Goal: Task Accomplishment & Management: Use online tool/utility

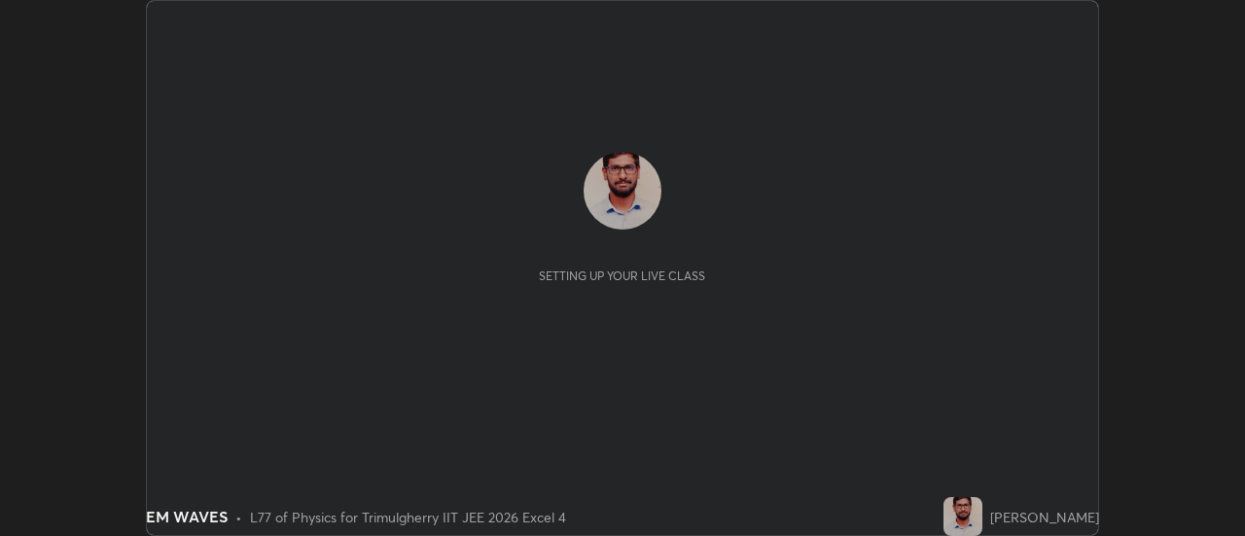
scroll to position [536, 1244]
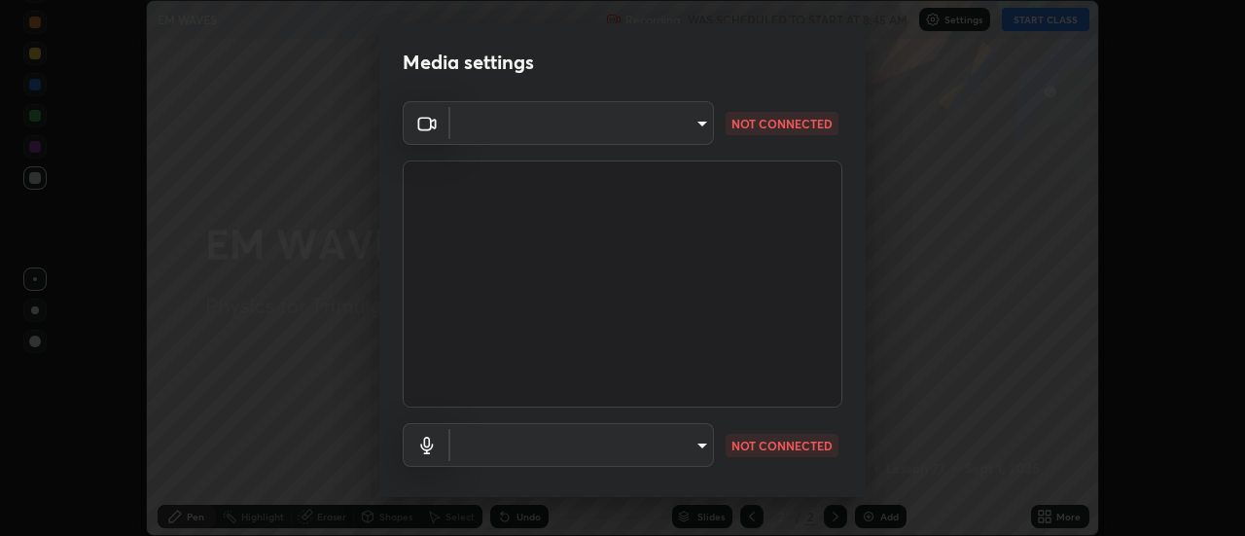
type input "9255d0ea4f7f4a742749cebd111cbd092d00bb49662c79401ed7f424fd1dd9ca"
type input "communications"
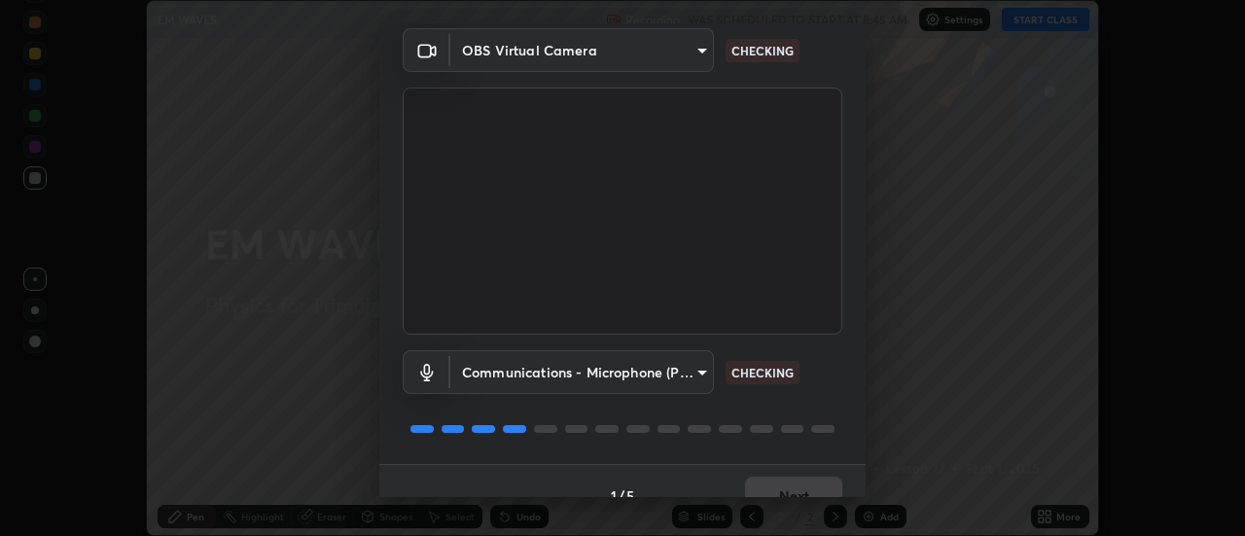
scroll to position [102, 0]
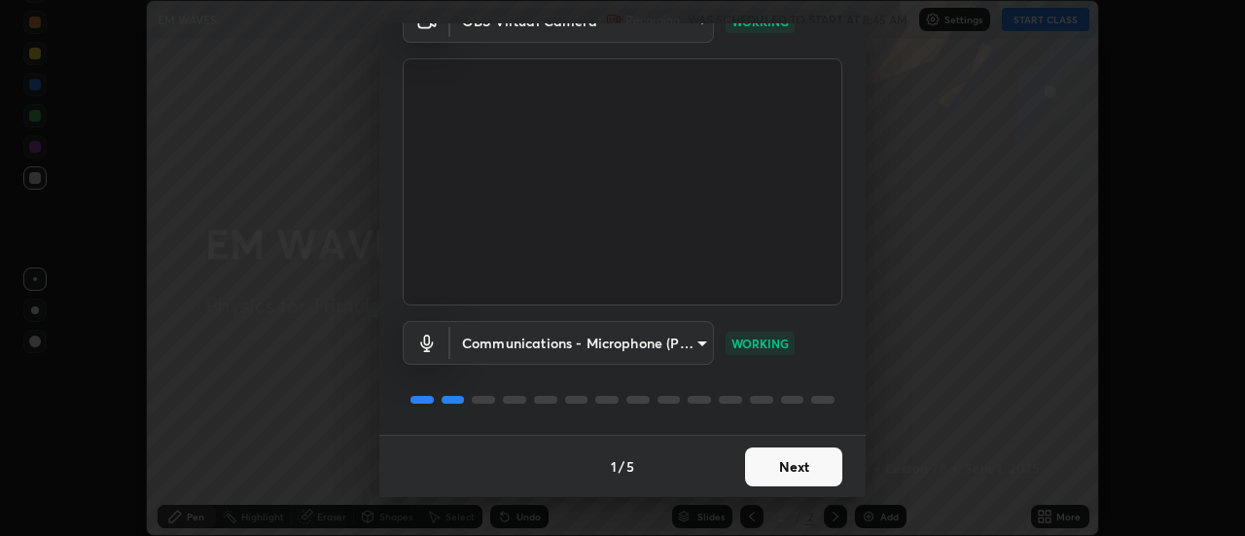
click at [796, 466] on button "Next" at bounding box center [793, 466] width 97 height 39
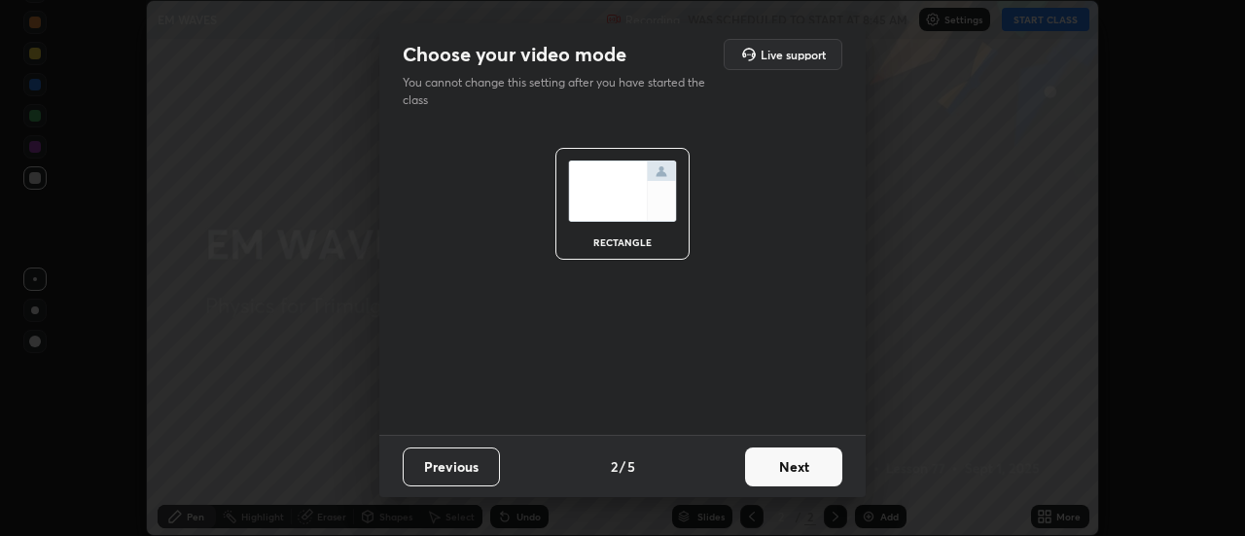
scroll to position [0, 0]
click at [801, 462] on button "Next" at bounding box center [793, 466] width 97 height 39
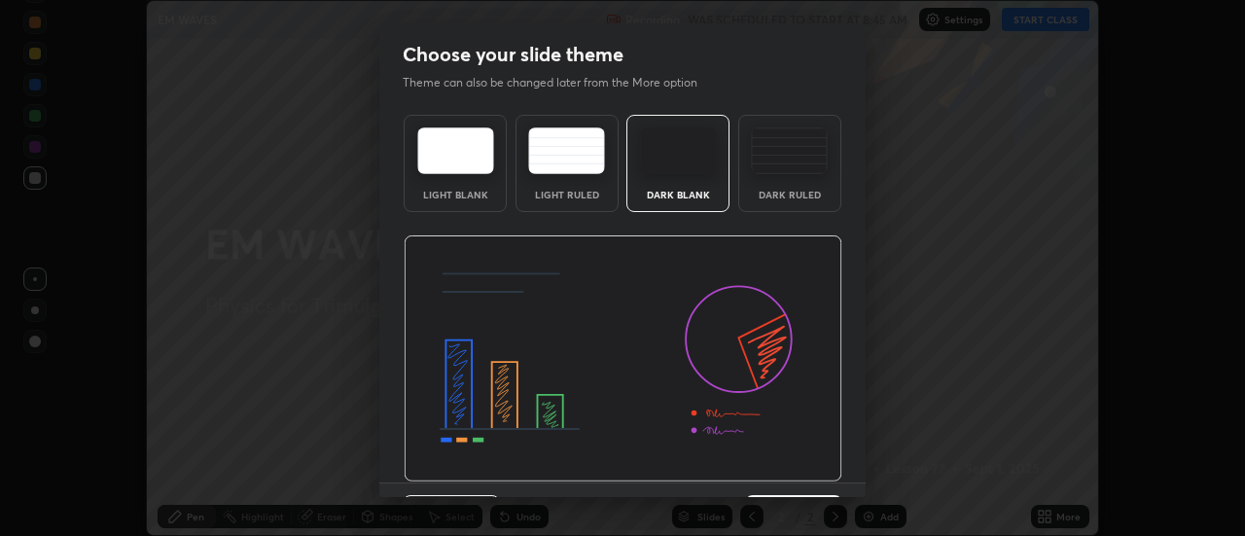
click at [798, 473] on img at bounding box center [623, 358] width 439 height 247
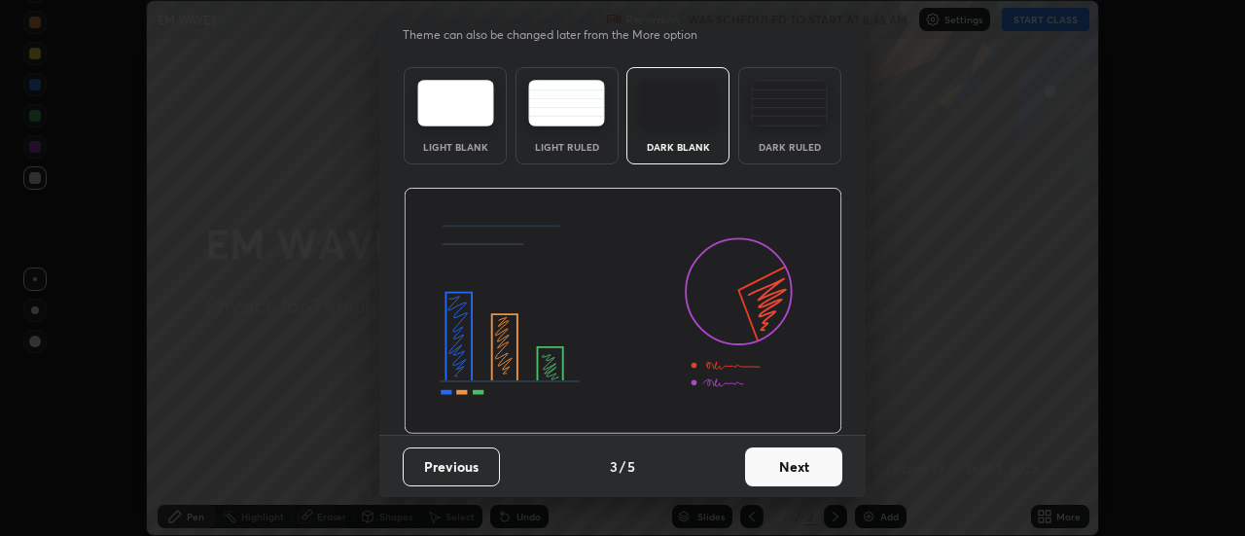
click at [791, 455] on button "Next" at bounding box center [793, 466] width 97 height 39
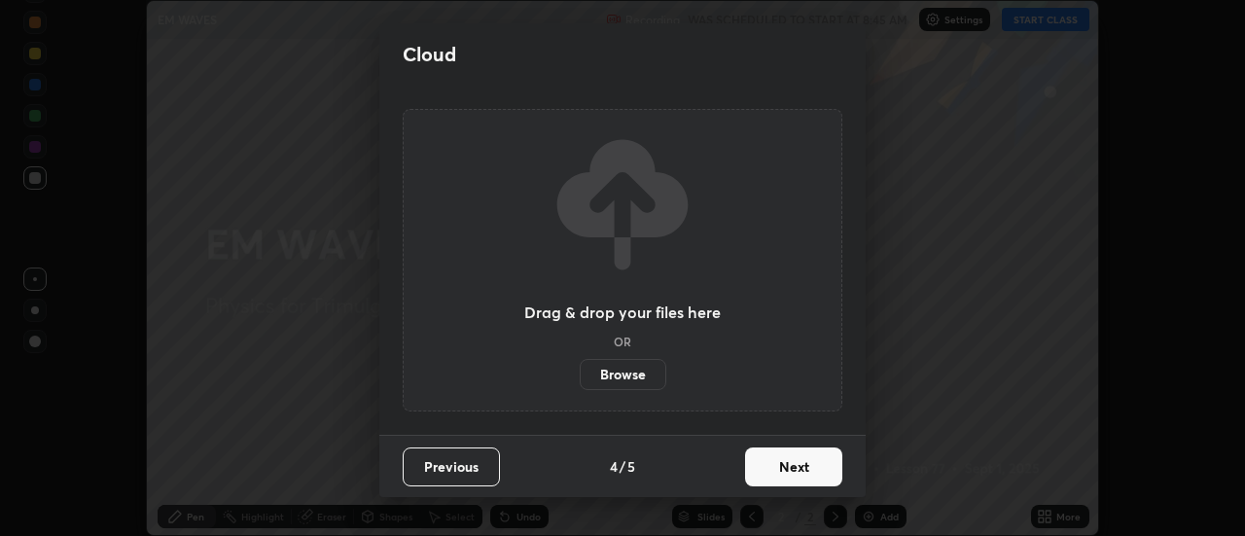
scroll to position [0, 0]
click at [793, 465] on button "Next" at bounding box center [793, 466] width 97 height 39
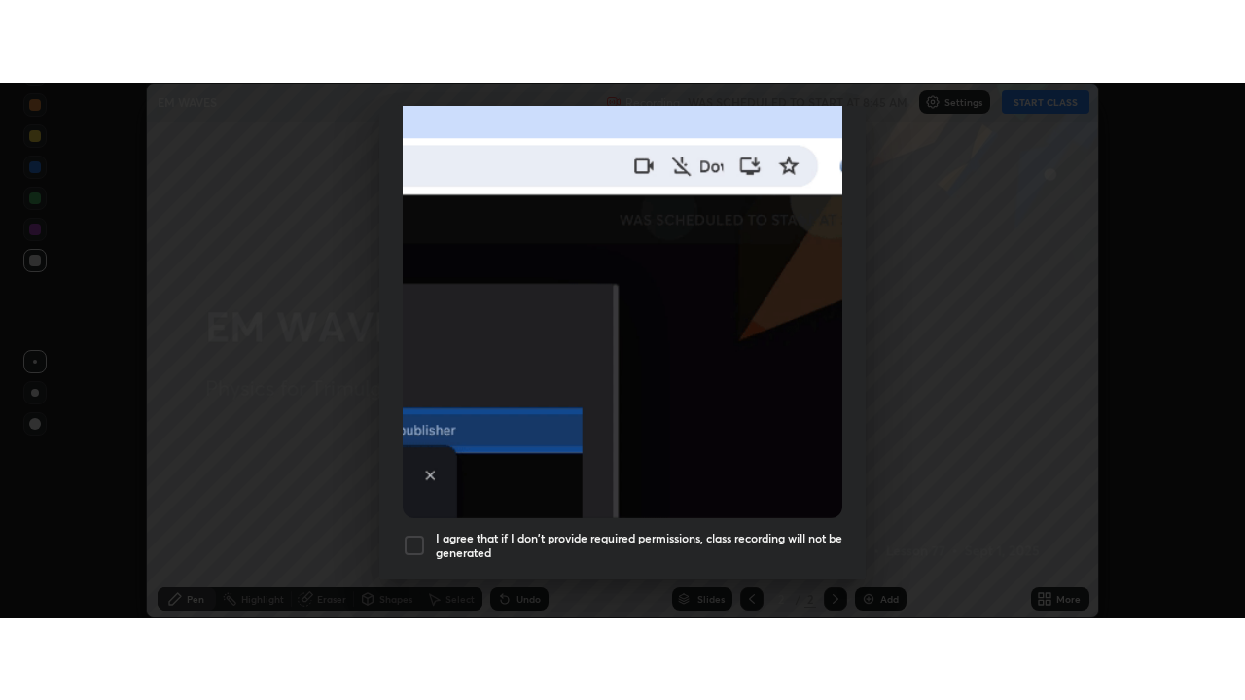
scroll to position [499, 0]
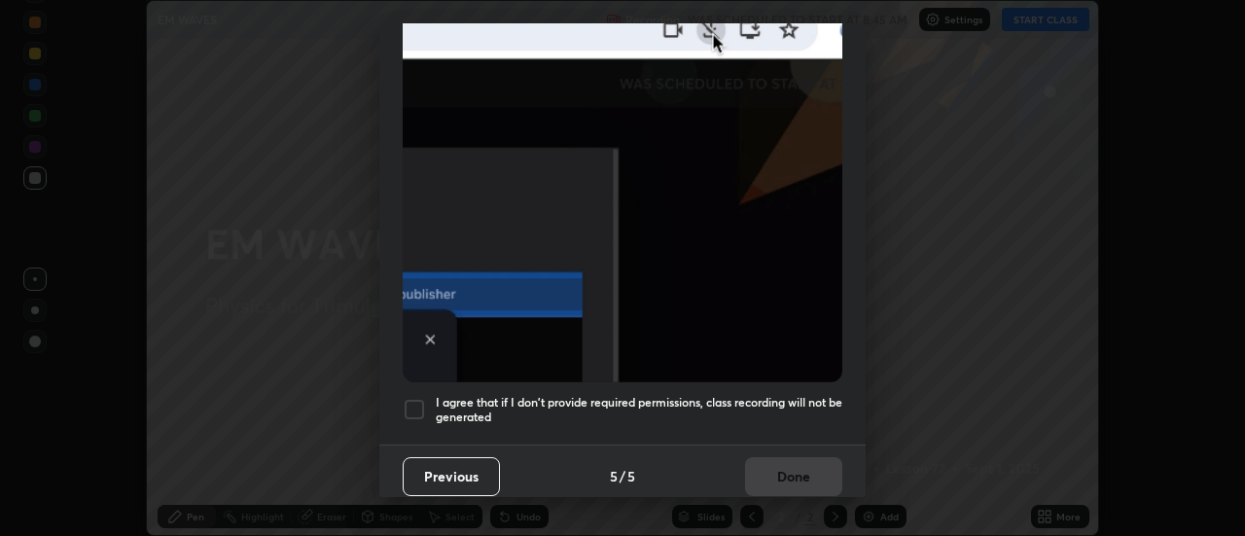
click at [417, 398] on div at bounding box center [414, 409] width 23 height 23
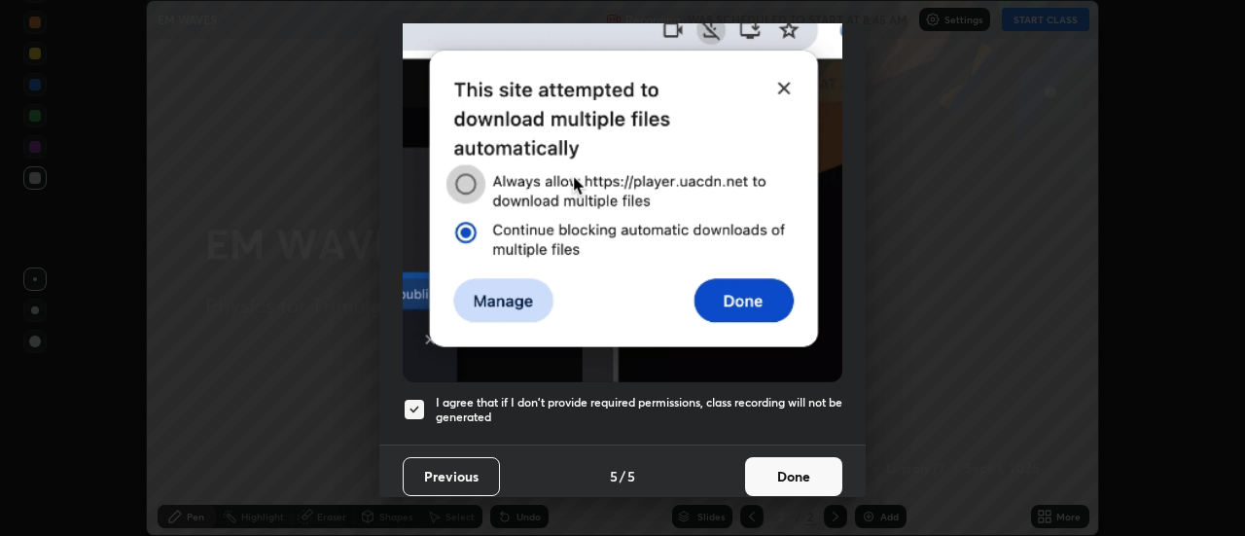
click at [781, 470] on button "Done" at bounding box center [793, 476] width 97 height 39
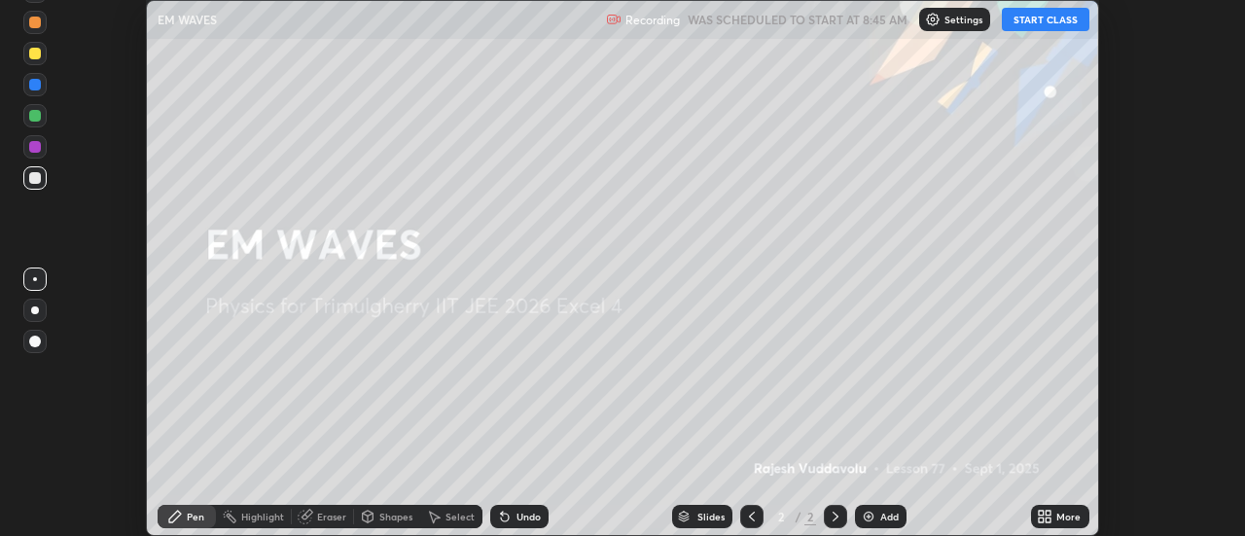
click at [1042, 18] on button "START CLASS" at bounding box center [1046, 19] width 88 height 23
click at [1049, 519] on icon at bounding box center [1049, 520] width 5 height 5
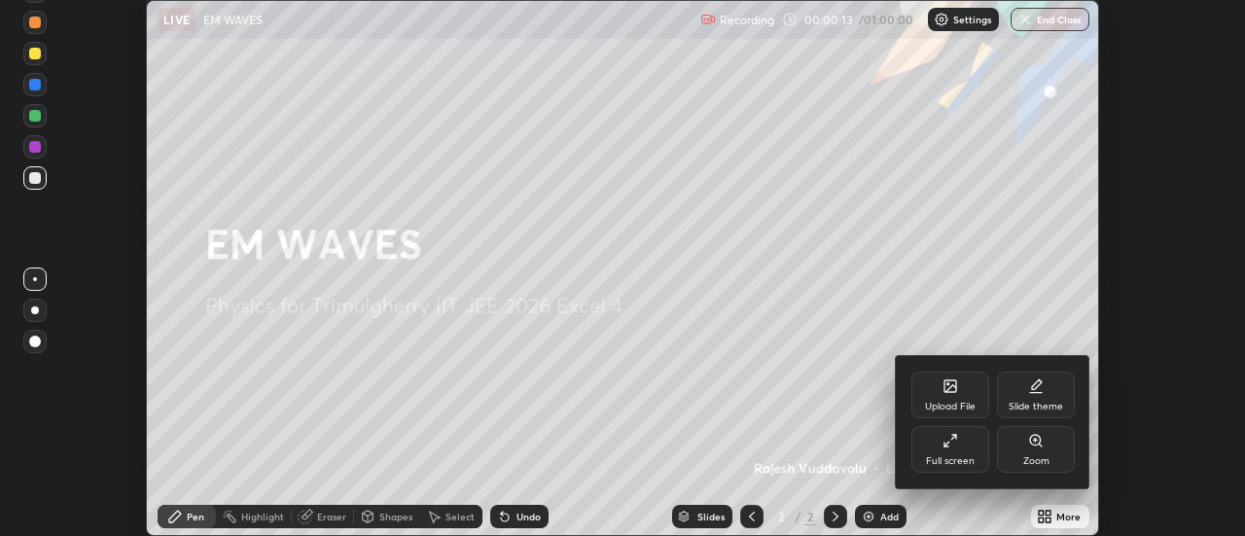
click at [950, 453] on div "Full screen" at bounding box center [951, 449] width 78 height 47
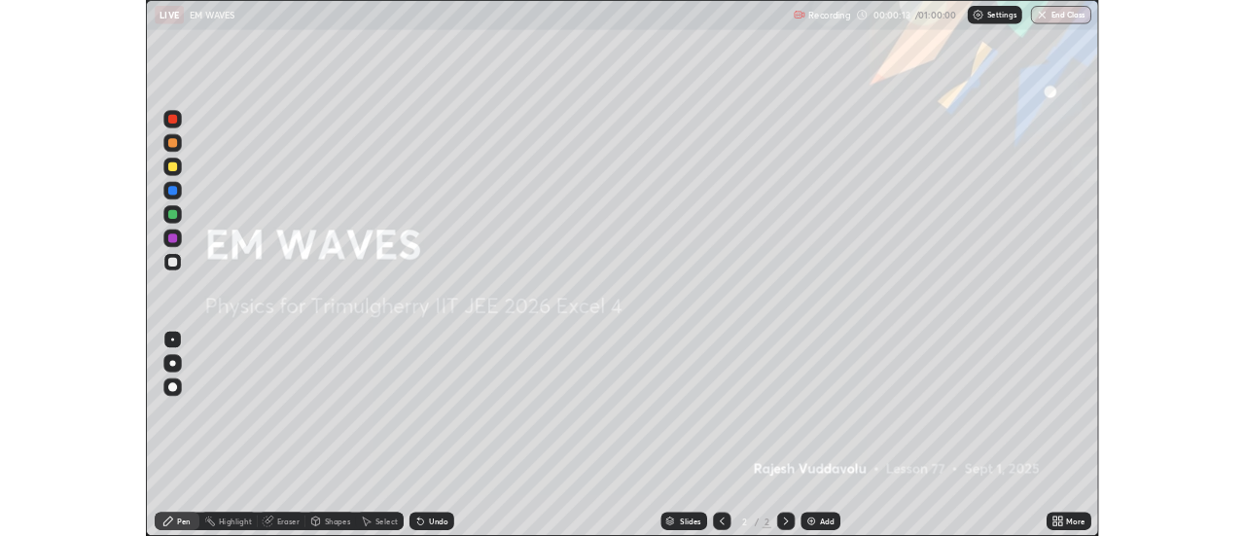
scroll to position [700, 1245]
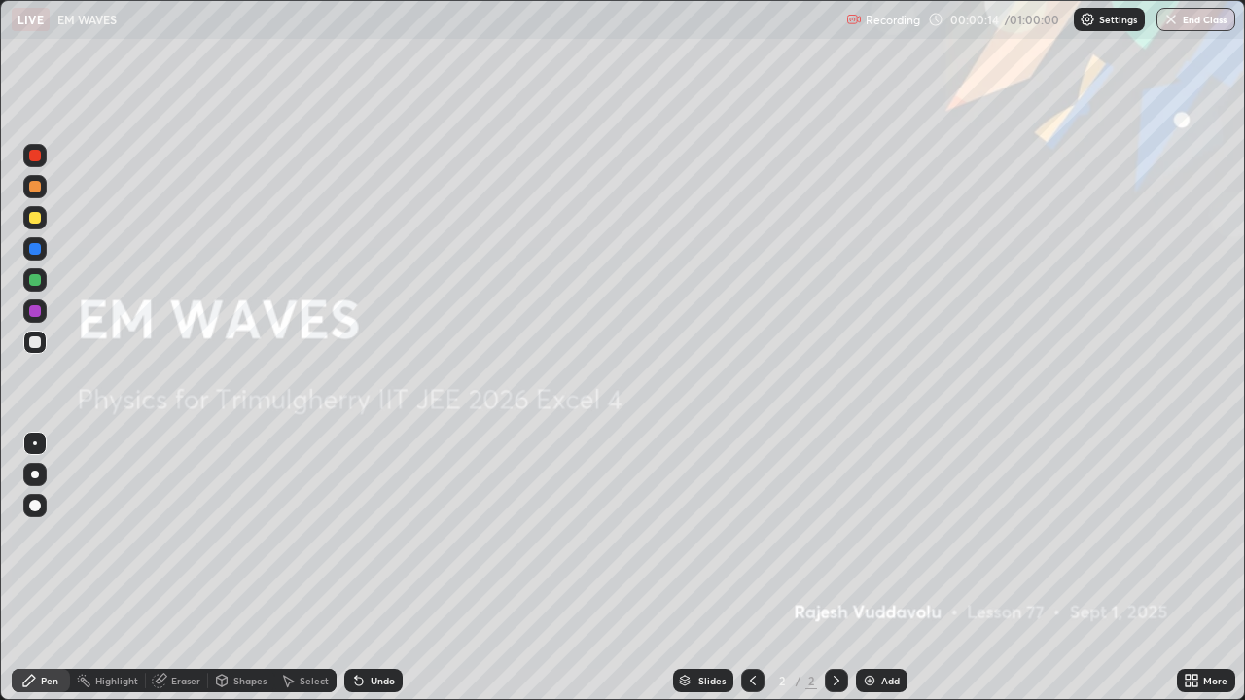
click at [881, 535] on div "Add" at bounding box center [890, 681] width 18 height 10
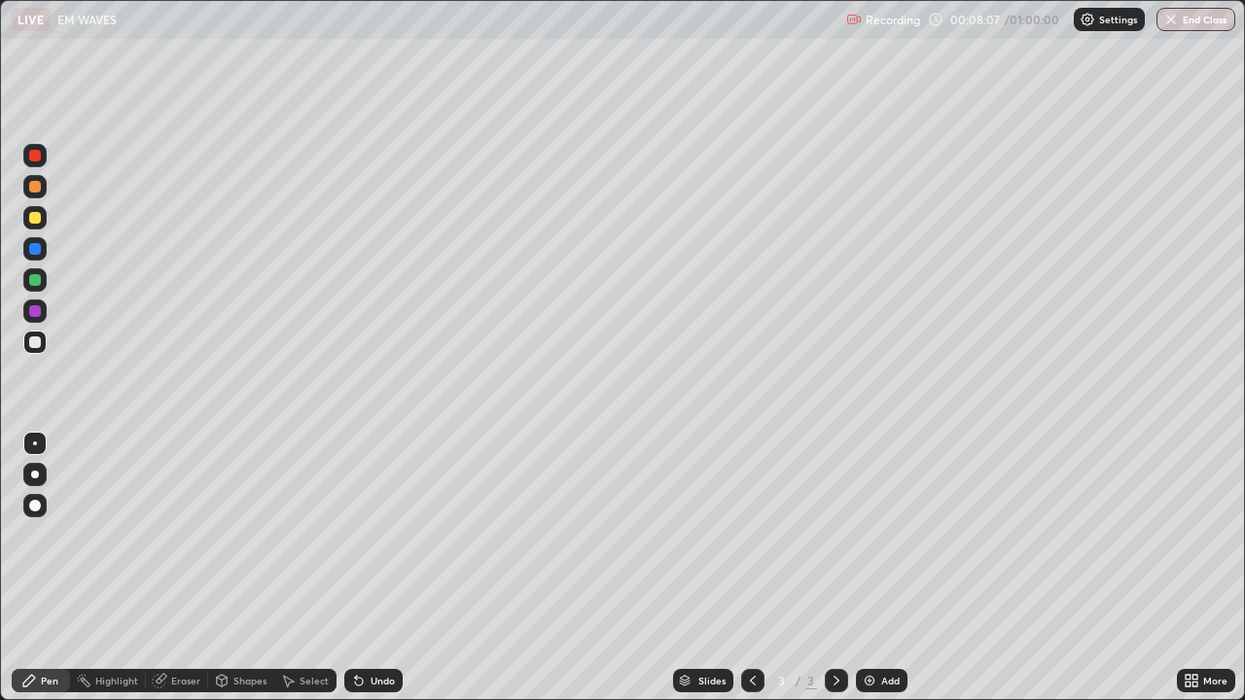
click at [307, 535] on div "Select" at bounding box center [314, 681] width 29 height 10
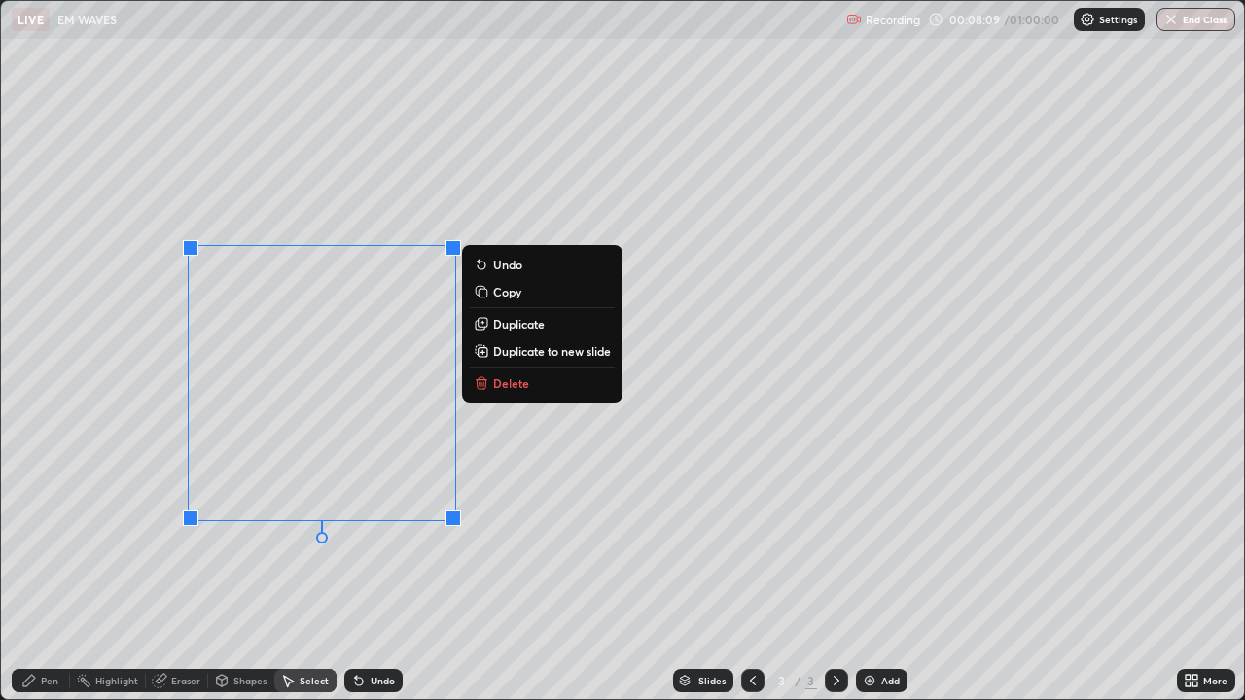
click at [518, 385] on p "Delete" at bounding box center [511, 383] width 36 height 16
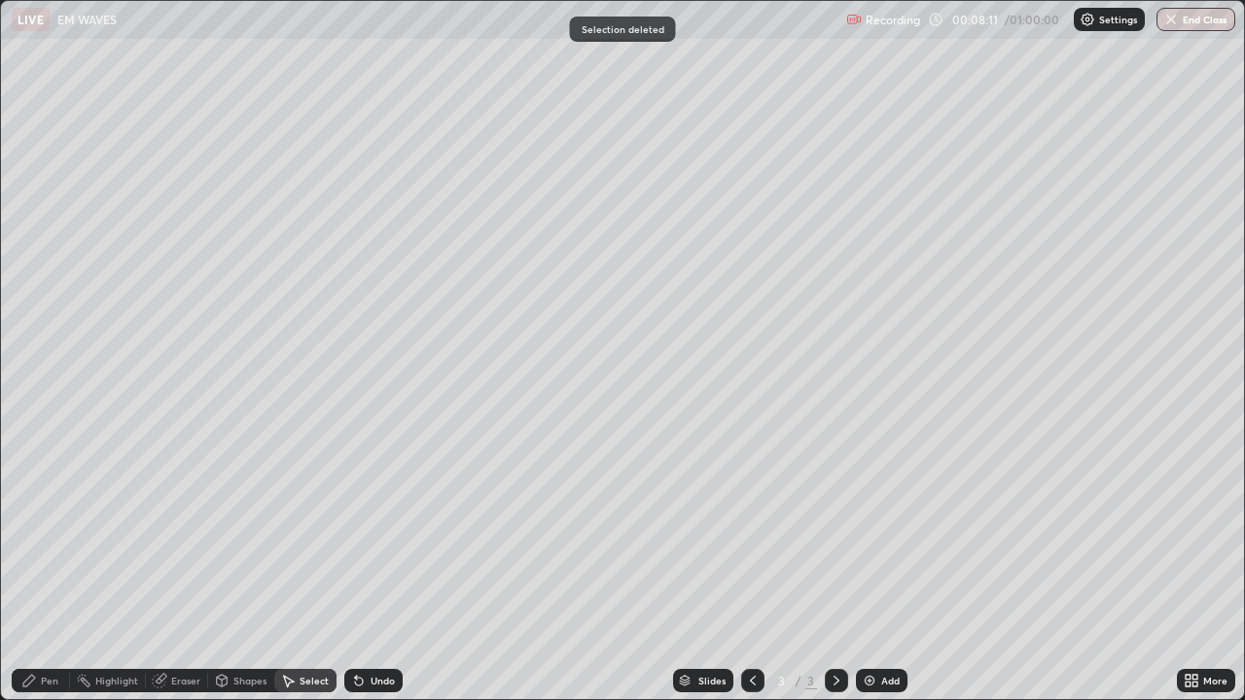
click at [43, 535] on div "Pen" at bounding box center [41, 680] width 58 height 23
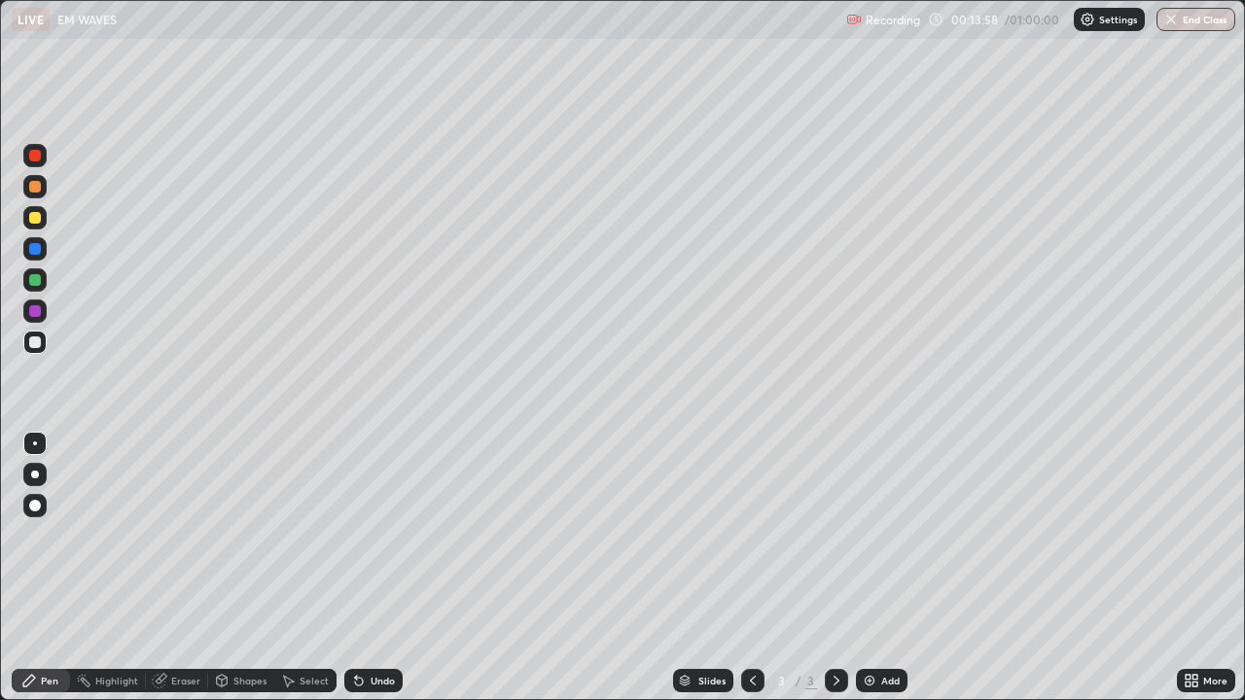
click at [1188, 535] on icon at bounding box center [1188, 677] width 5 height 5
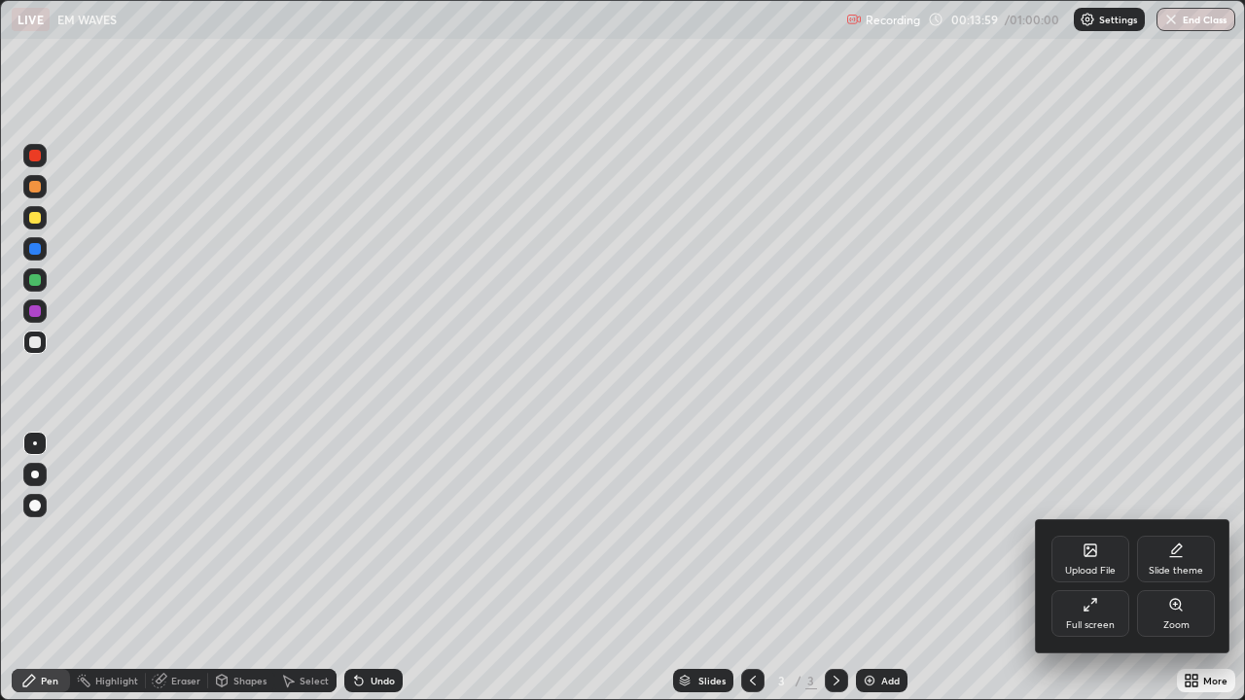
click at [1100, 535] on div "Full screen" at bounding box center [1091, 613] width 78 height 47
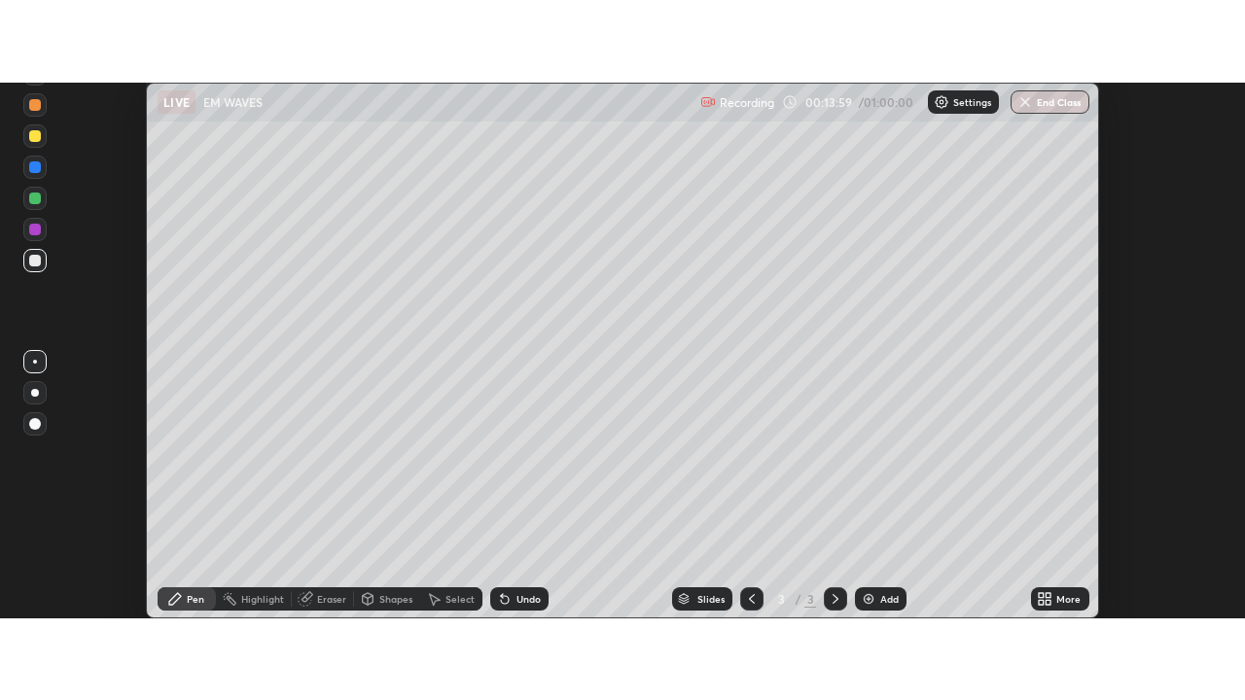
scroll to position [96744, 96034]
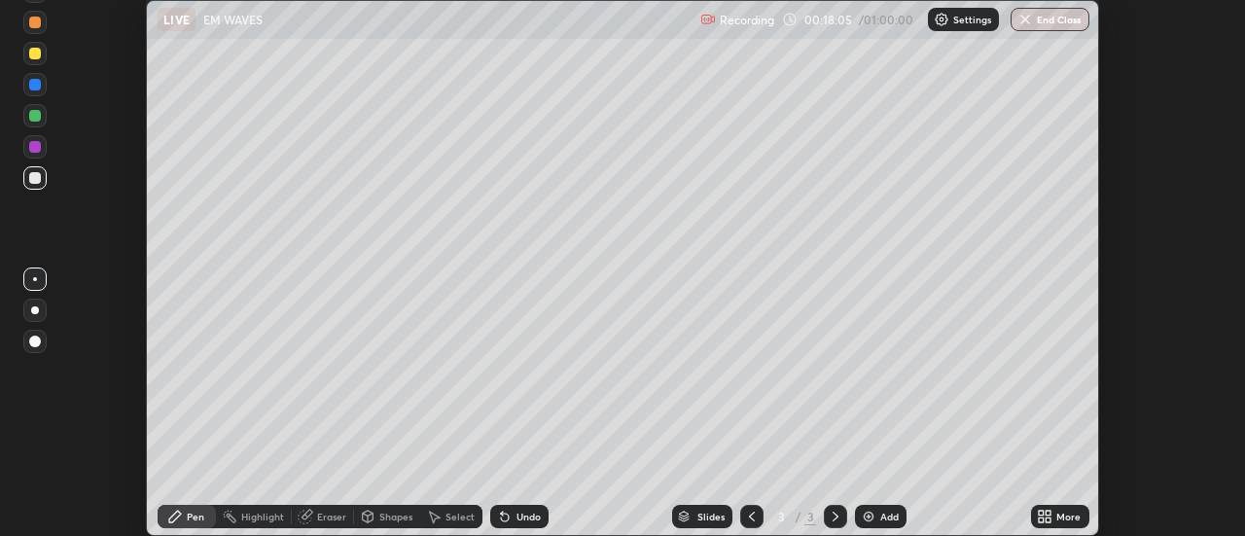
click at [1043, 514] on icon at bounding box center [1041, 513] width 5 height 5
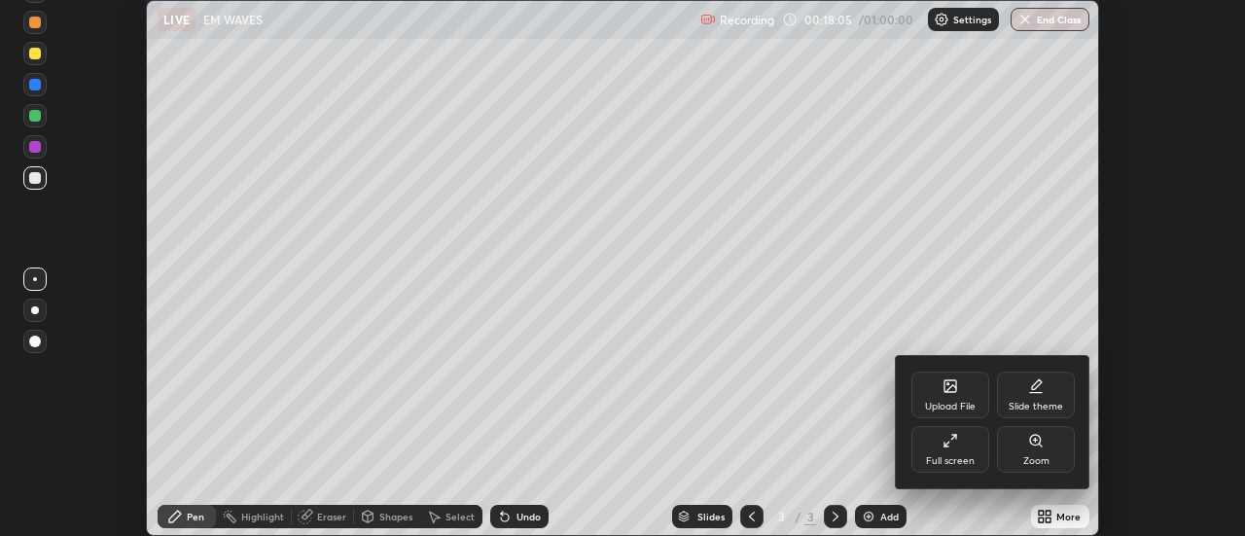
click at [952, 456] on div "Full screen" at bounding box center [950, 461] width 49 height 10
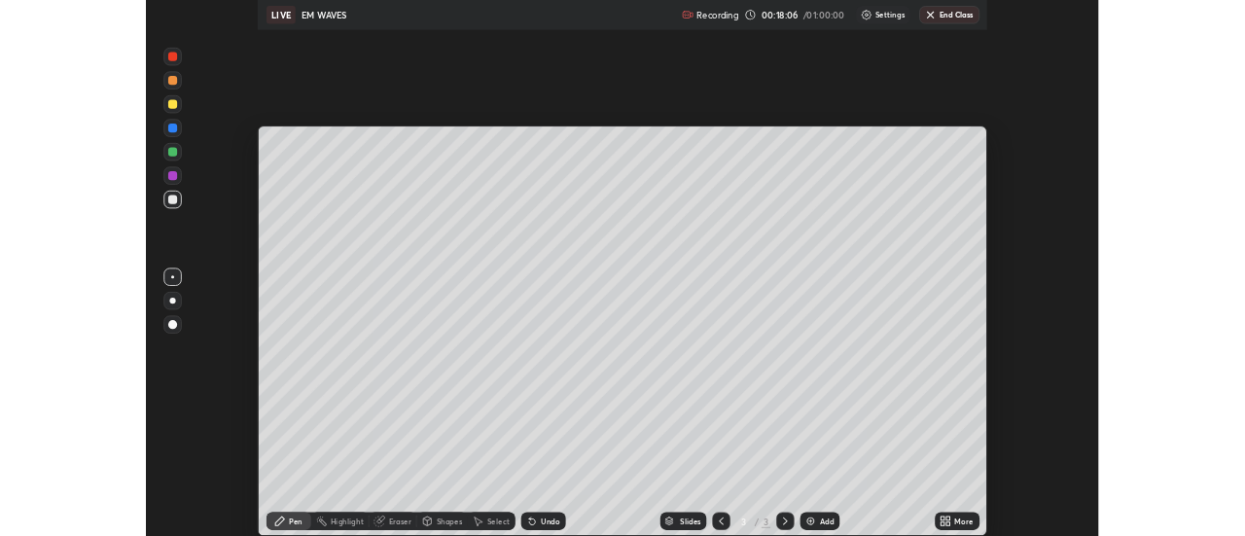
scroll to position [700, 1245]
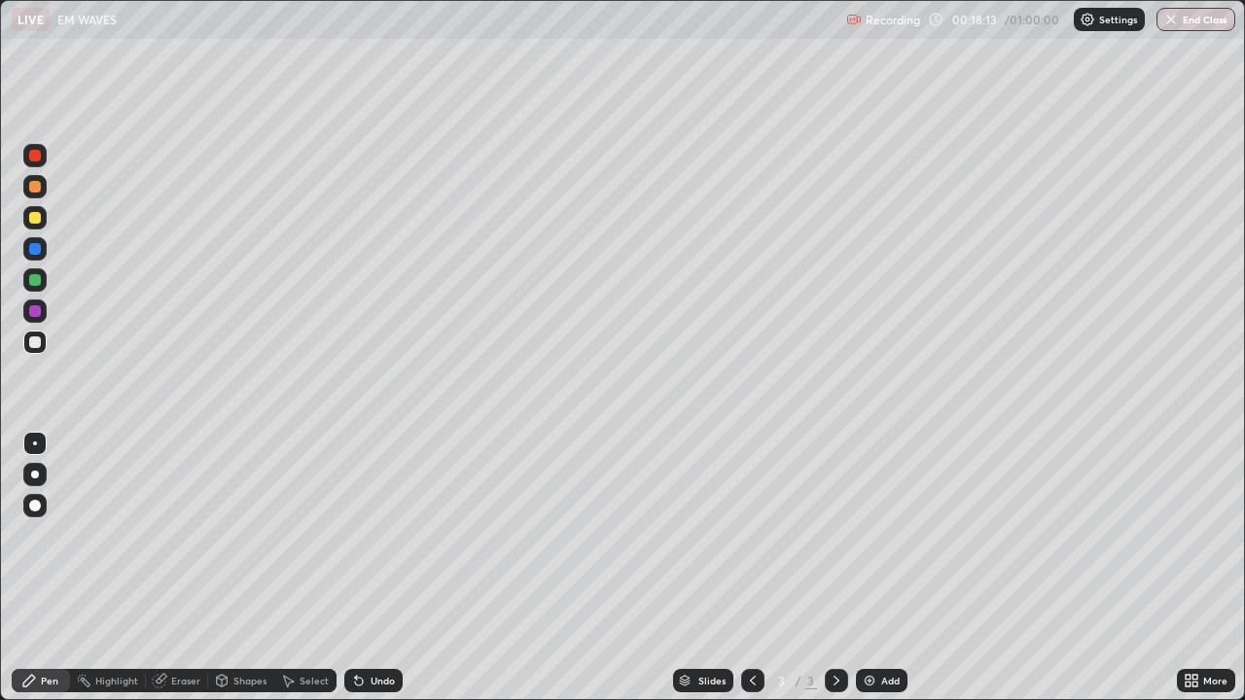
click at [310, 535] on div "Select" at bounding box center [314, 681] width 29 height 10
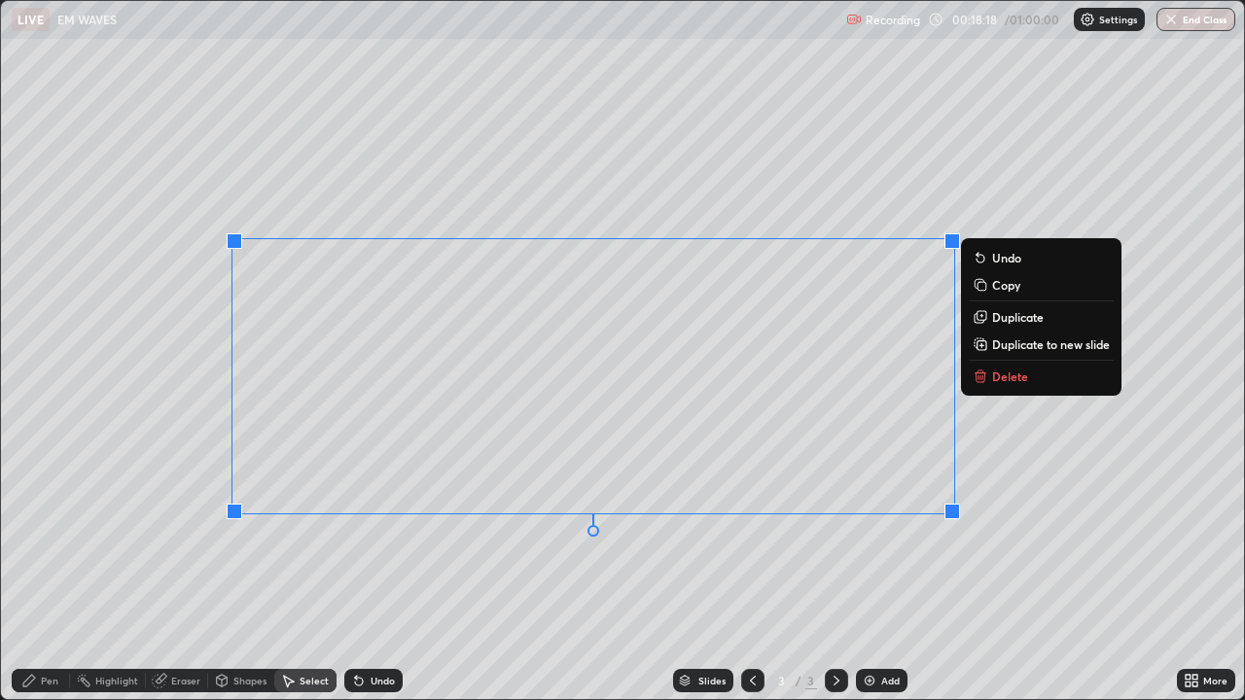
click at [1006, 381] on p "Delete" at bounding box center [1010, 377] width 36 height 16
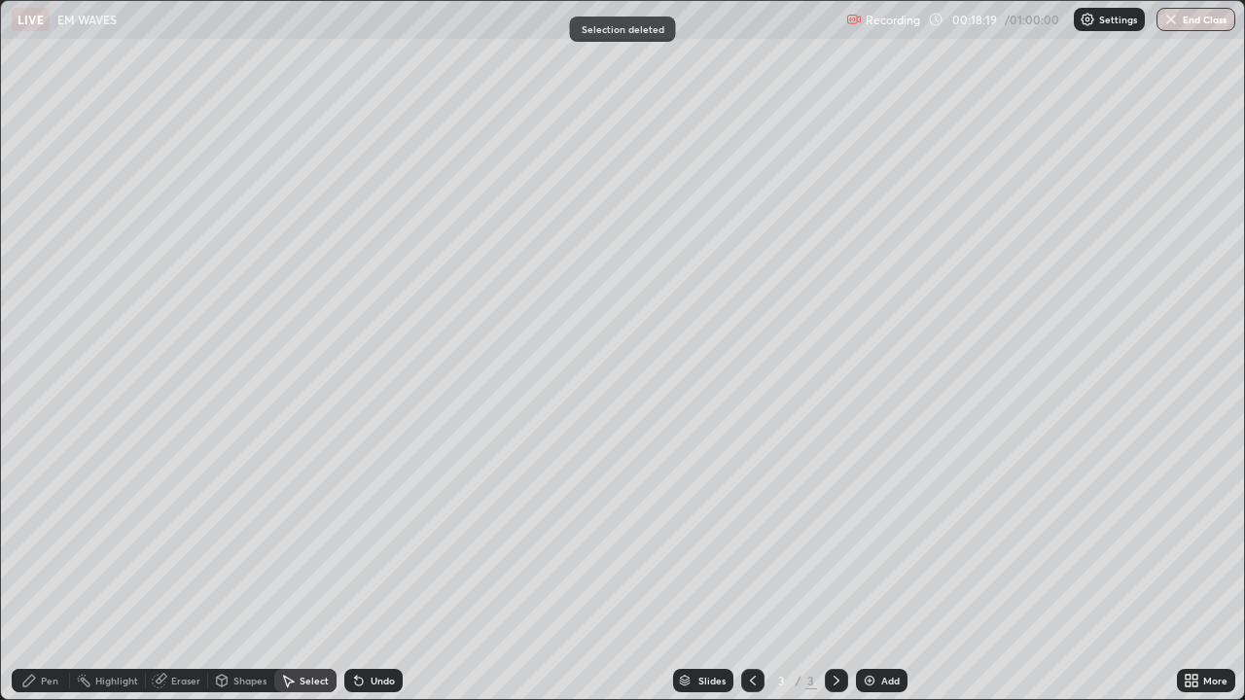
click at [50, 535] on div "Pen" at bounding box center [50, 681] width 18 height 10
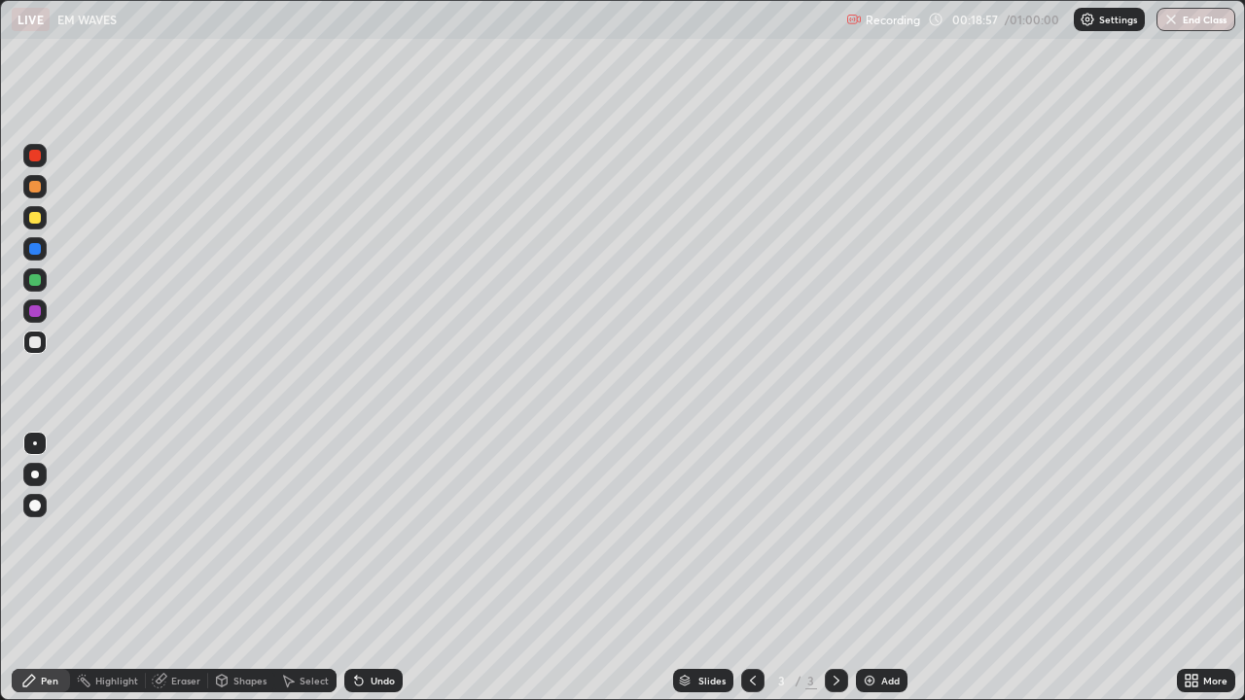
click at [181, 535] on div "Eraser" at bounding box center [185, 681] width 29 height 10
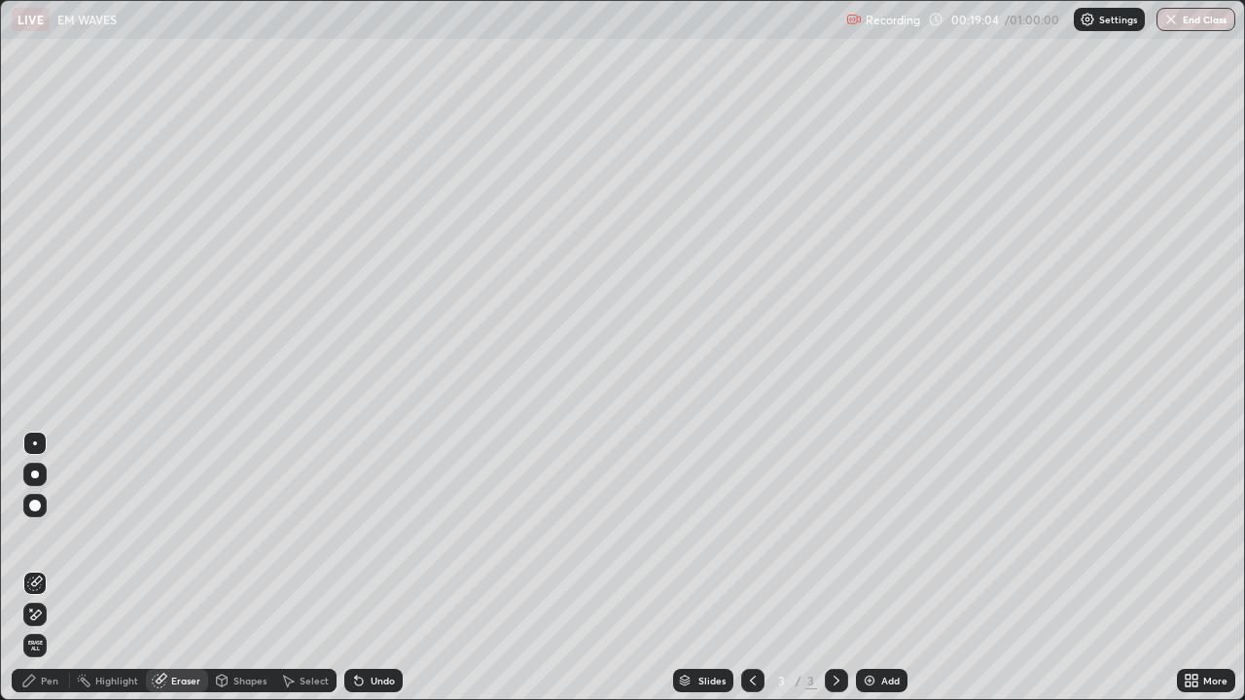
click at [50, 535] on div "Pen" at bounding box center [50, 681] width 18 height 10
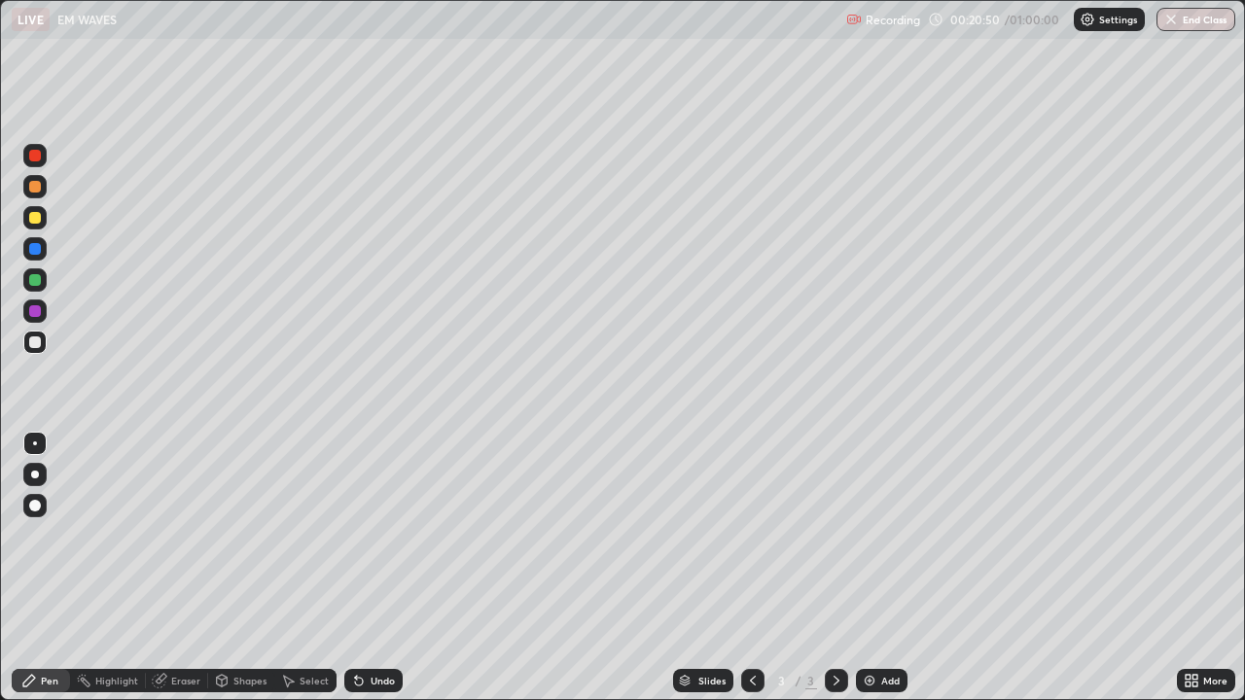
click at [365, 535] on div "Undo" at bounding box center [373, 680] width 58 height 23
click at [293, 535] on icon at bounding box center [288, 681] width 16 height 16
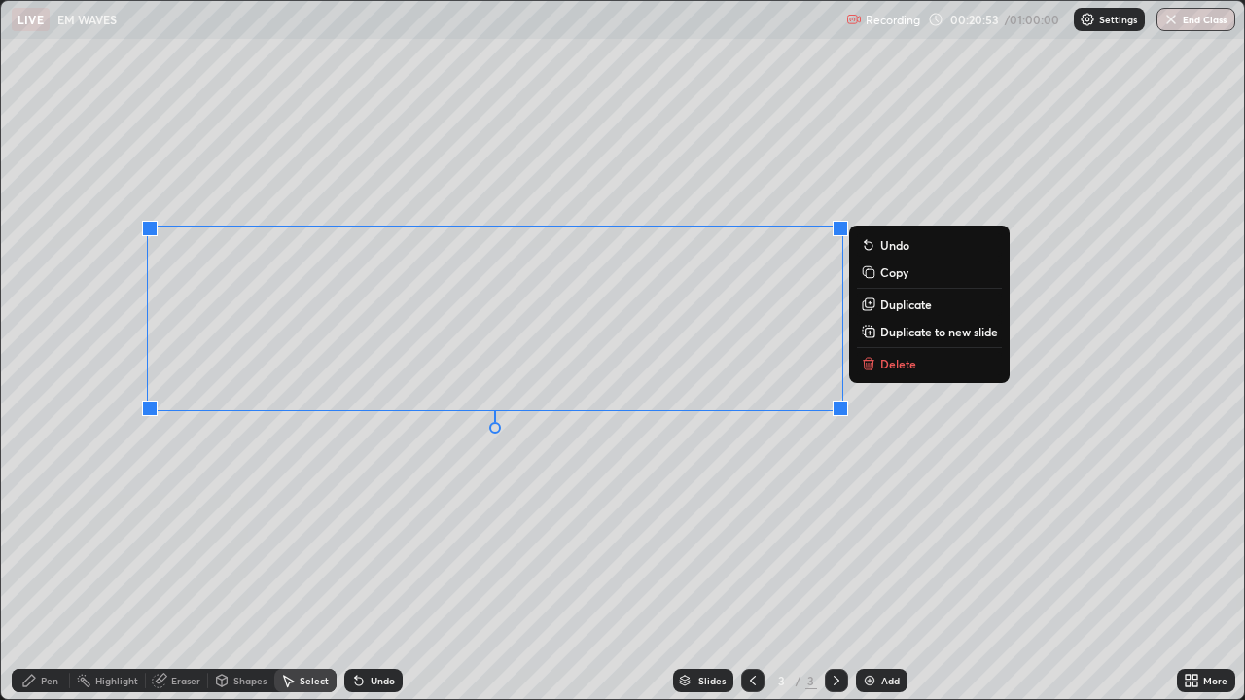
click at [894, 361] on p "Delete" at bounding box center [898, 364] width 36 height 16
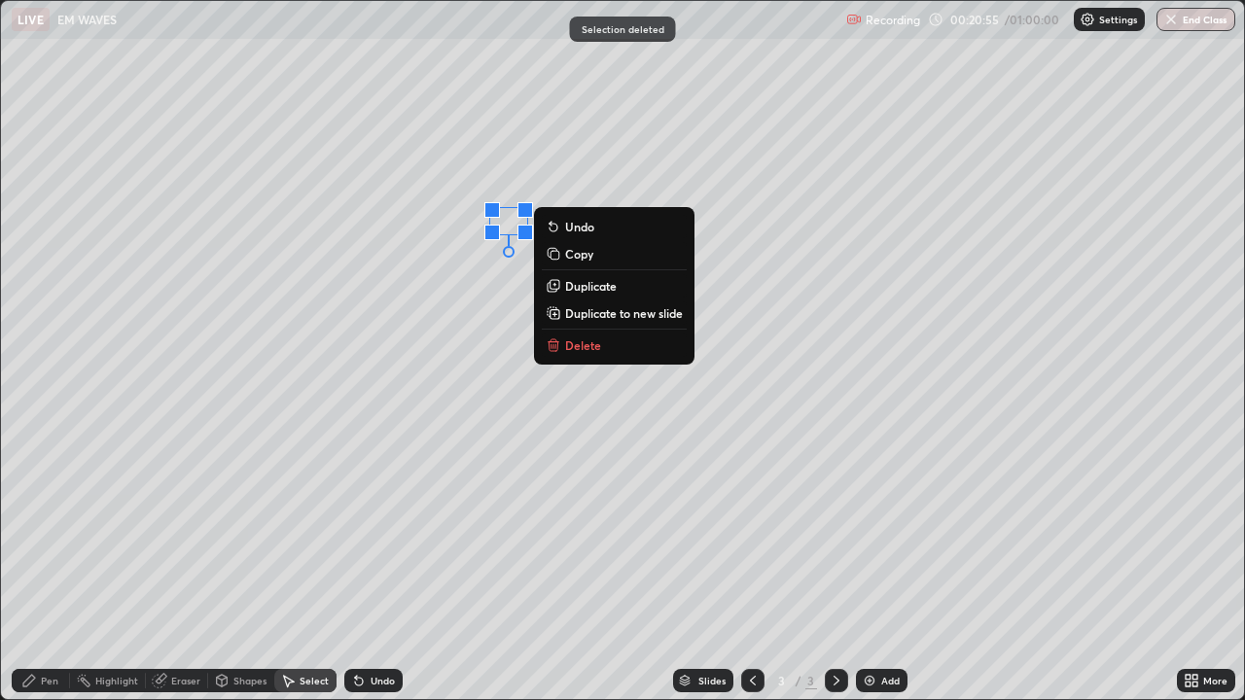
click at [588, 341] on p "Delete" at bounding box center [583, 346] width 36 height 16
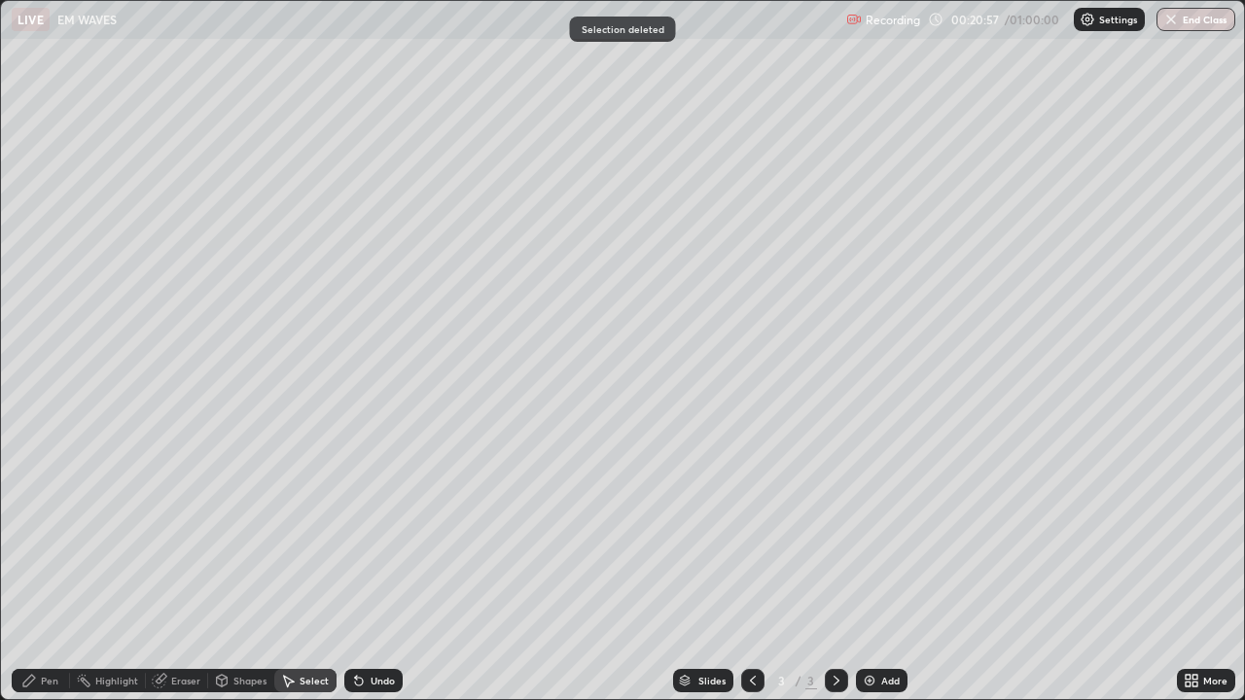
click at [50, 535] on div "Pen" at bounding box center [50, 681] width 18 height 10
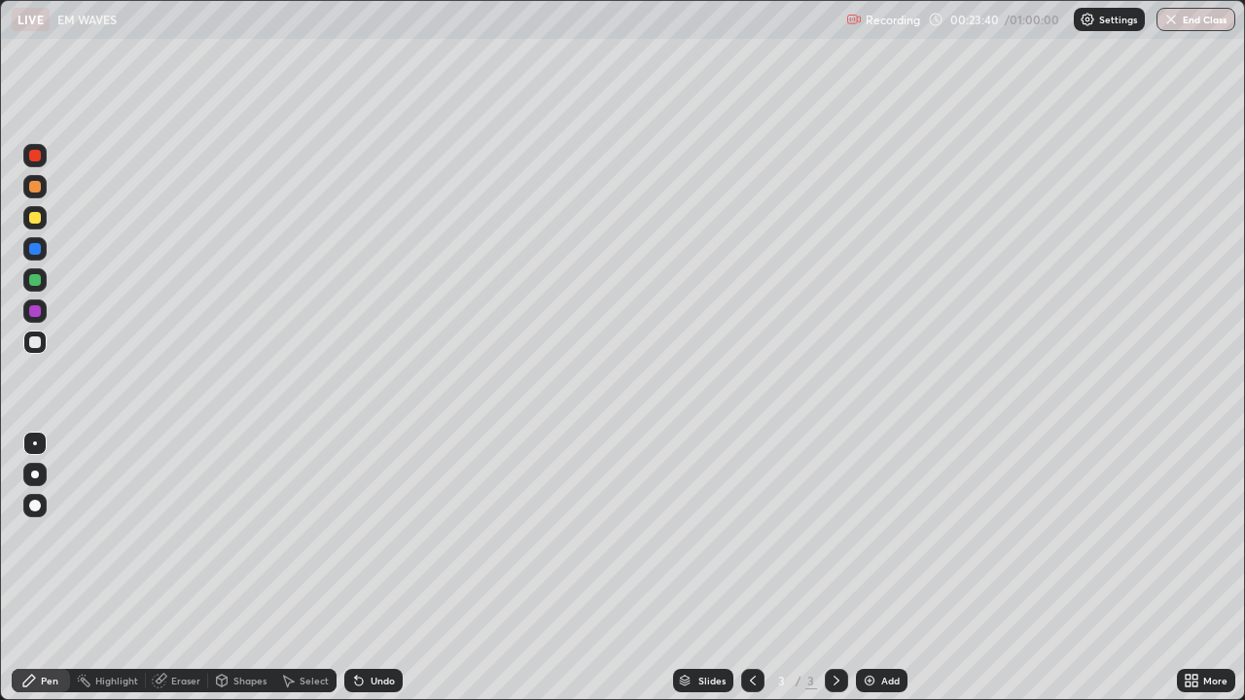
click at [311, 535] on div "Select" at bounding box center [314, 681] width 29 height 10
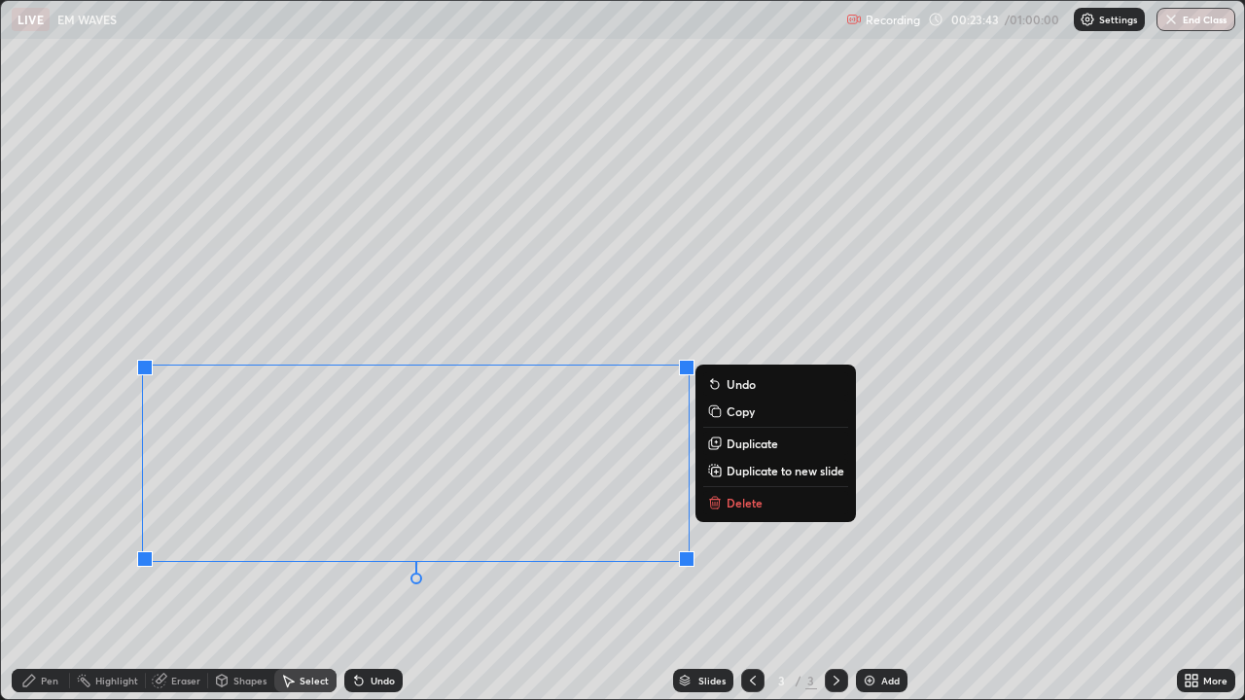
click at [748, 512] on button "Delete" at bounding box center [775, 502] width 145 height 23
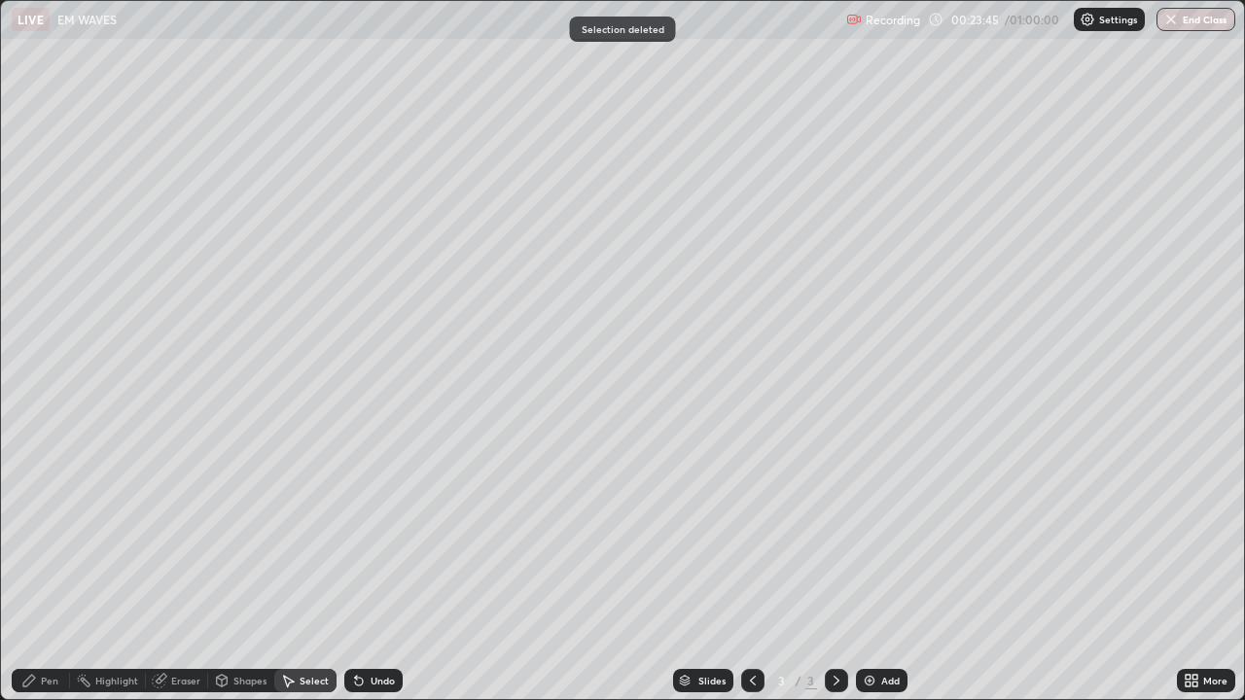
click at [40, 535] on div "Pen" at bounding box center [41, 680] width 58 height 23
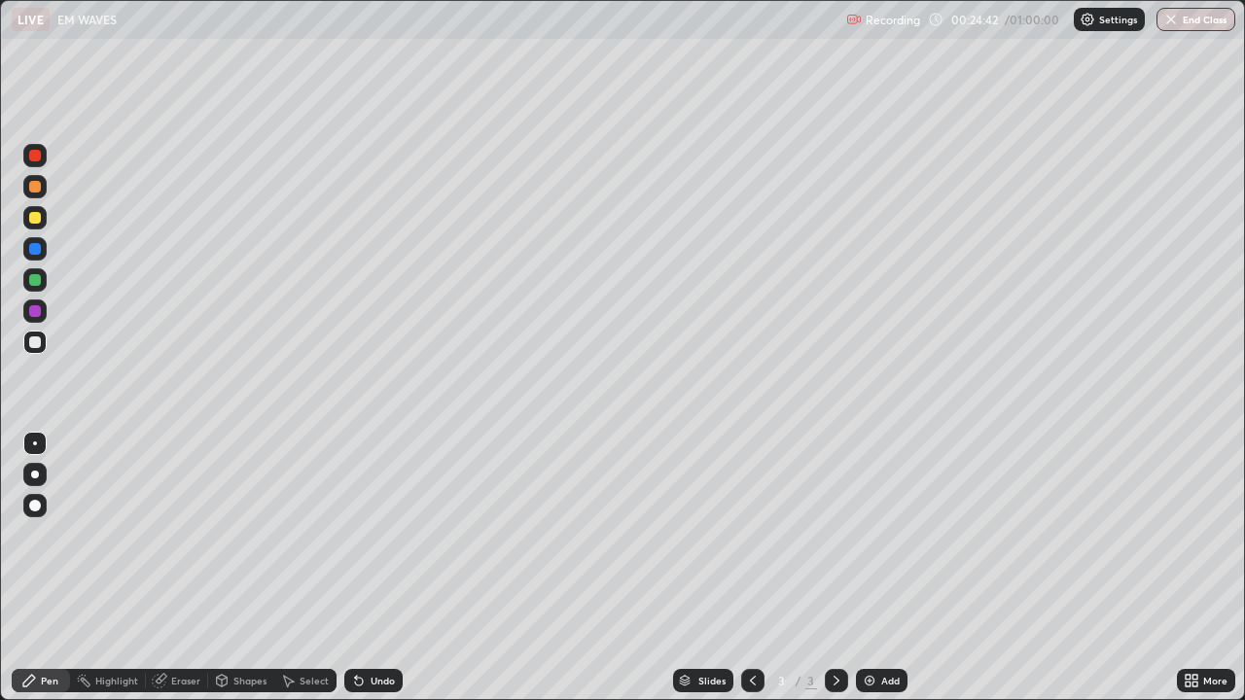
click at [376, 535] on div "Undo" at bounding box center [373, 680] width 58 height 23
click at [378, 535] on div "Undo" at bounding box center [383, 681] width 24 height 10
click at [380, 535] on div "Undo" at bounding box center [383, 681] width 24 height 10
click at [175, 535] on div "Eraser" at bounding box center [185, 681] width 29 height 10
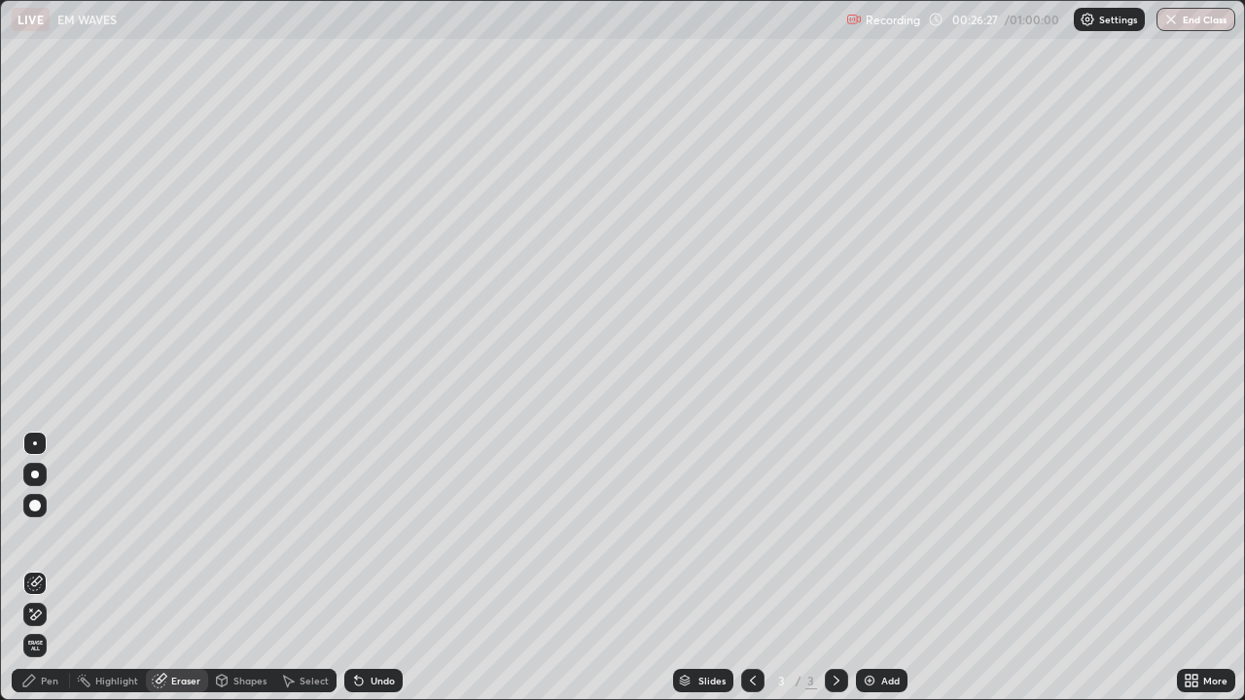
click at [42, 535] on div "Pen" at bounding box center [50, 681] width 18 height 10
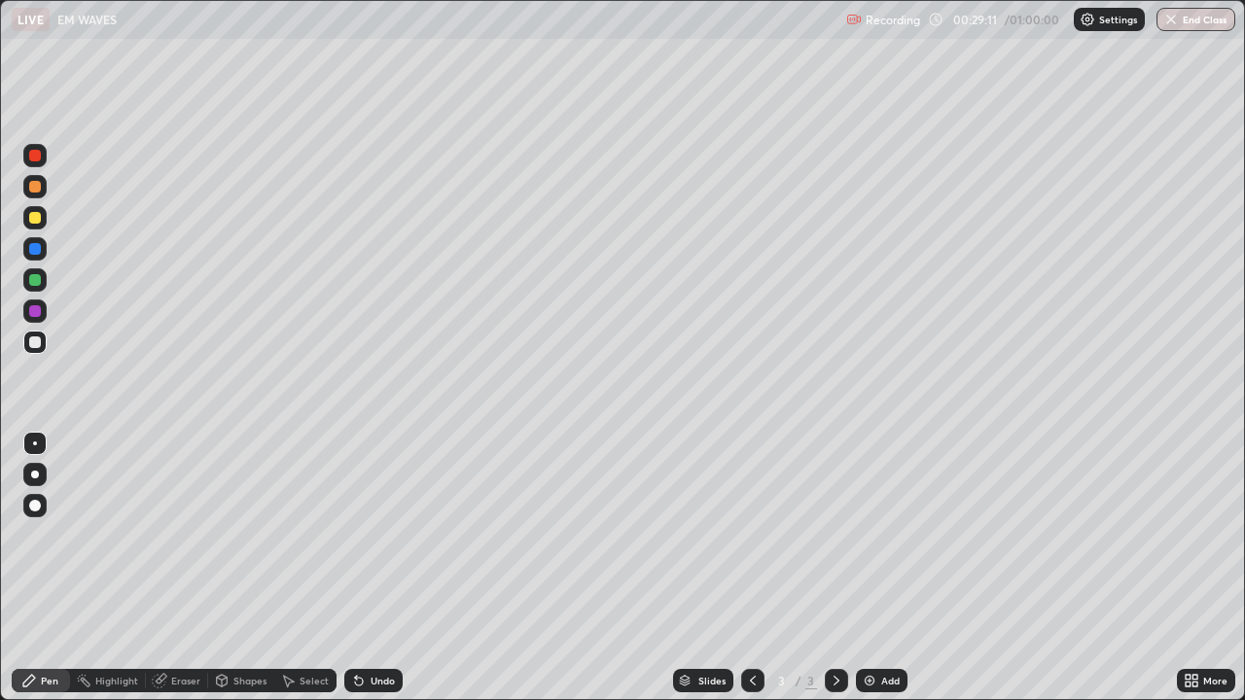
click at [300, 535] on div "Select" at bounding box center [314, 681] width 29 height 10
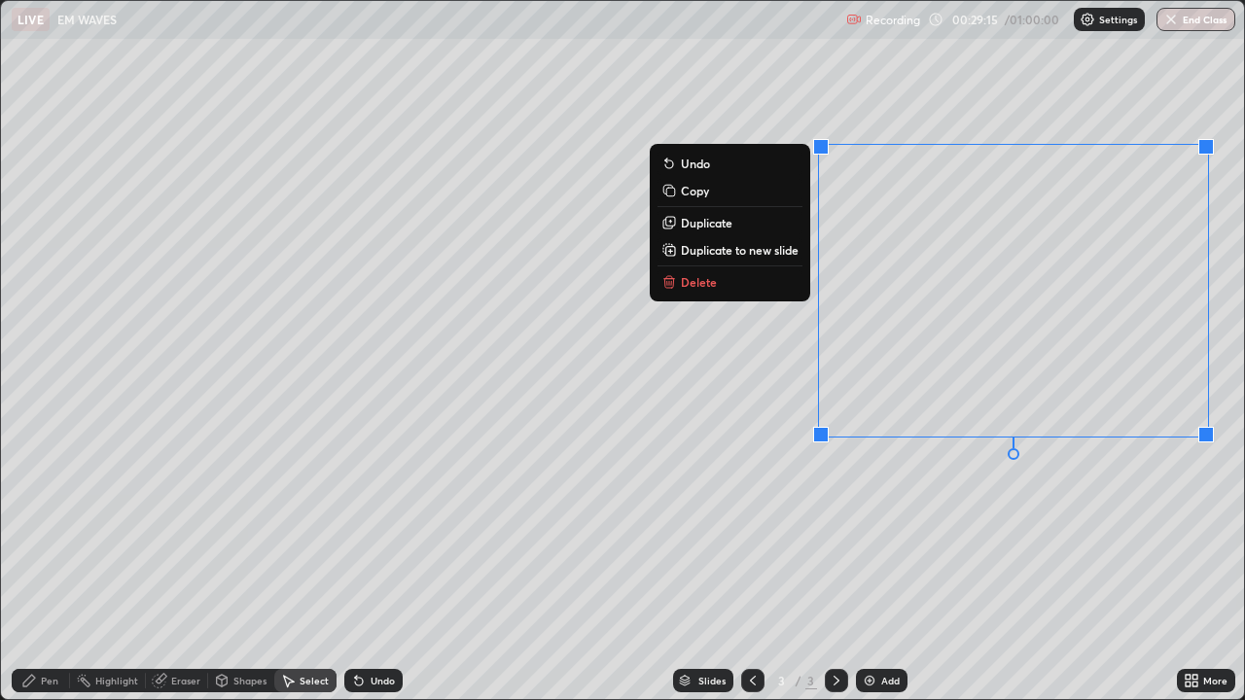
click at [718, 280] on button "Delete" at bounding box center [730, 281] width 145 height 23
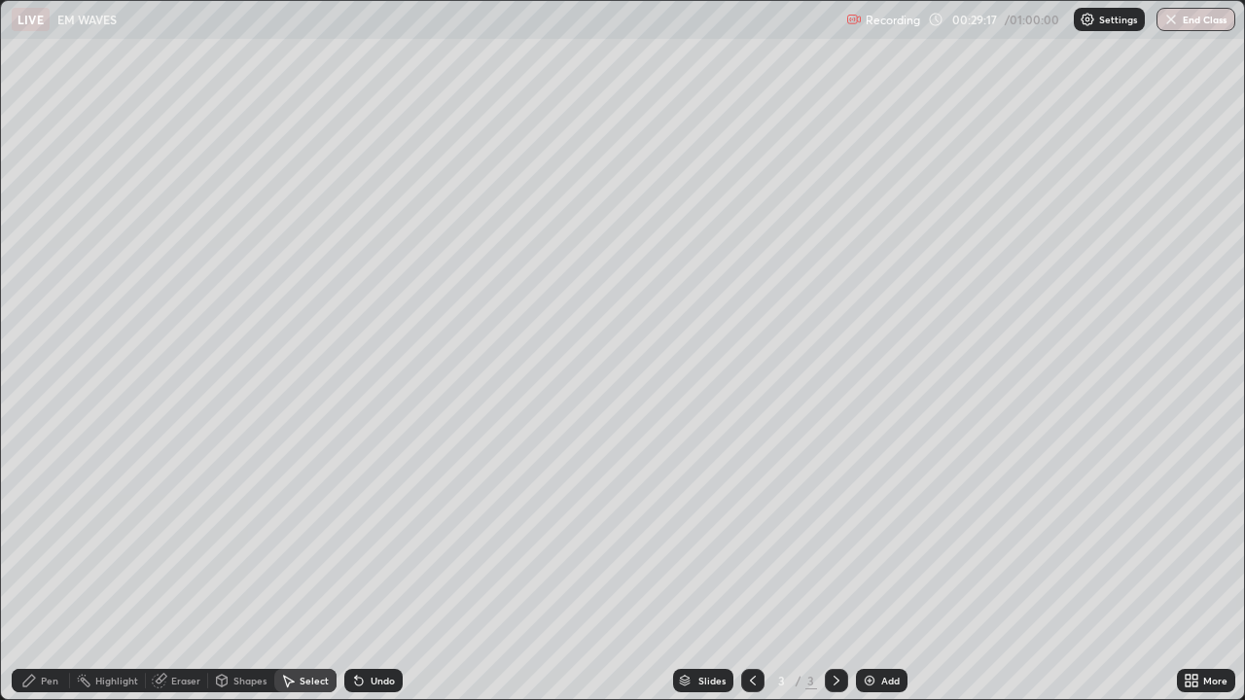
click at [52, 535] on div "Pen" at bounding box center [50, 681] width 18 height 10
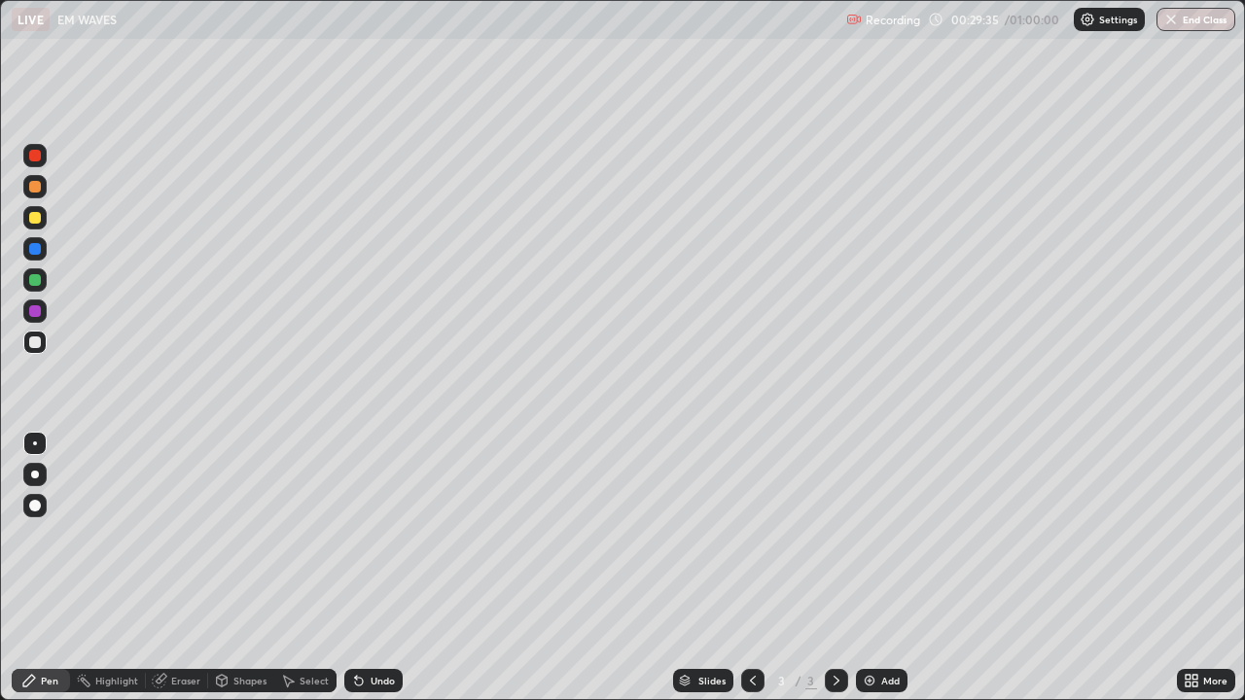
click at [376, 535] on div "Undo" at bounding box center [383, 681] width 24 height 10
click at [377, 535] on div "Undo" at bounding box center [383, 681] width 24 height 10
click at [378, 535] on div "Undo" at bounding box center [383, 681] width 24 height 10
click at [378, 535] on div "Undo" at bounding box center [373, 680] width 58 height 23
click at [379, 535] on div "Undo" at bounding box center [383, 681] width 24 height 10
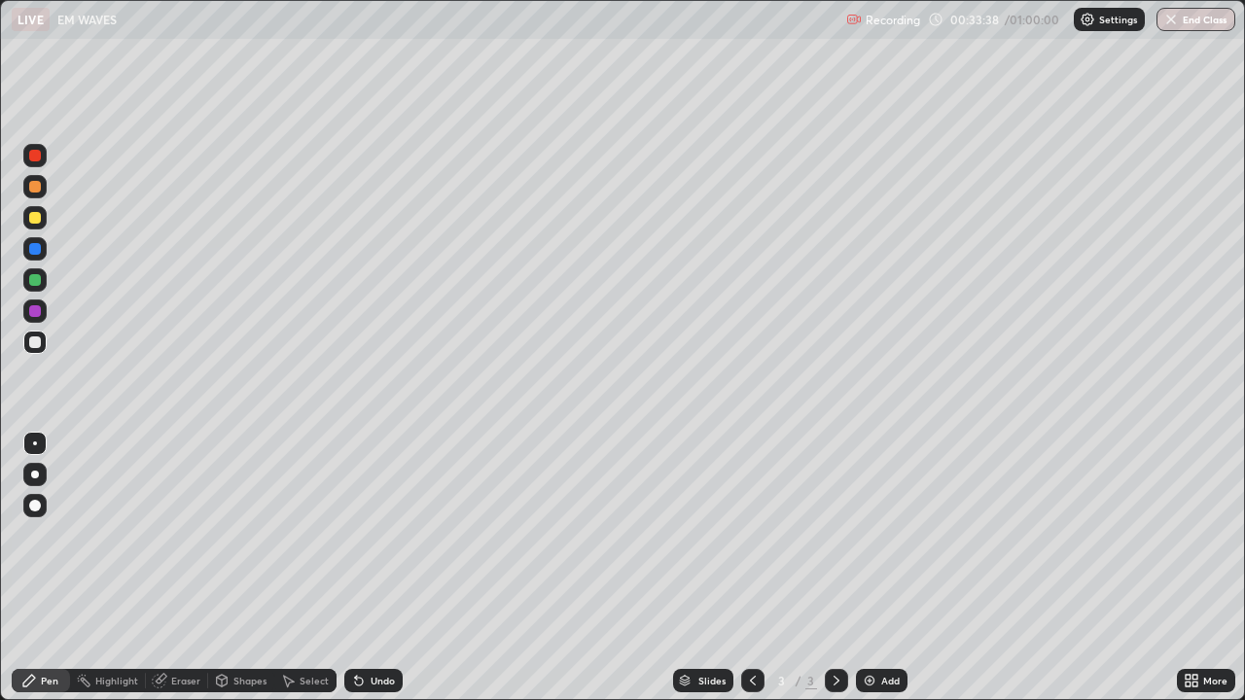
click at [381, 535] on div "Undo" at bounding box center [383, 681] width 24 height 10
click at [379, 535] on div "Undo" at bounding box center [383, 681] width 24 height 10
click at [381, 535] on div "Undo" at bounding box center [383, 681] width 24 height 10
click at [382, 535] on div "Undo" at bounding box center [383, 681] width 24 height 10
click at [304, 535] on div "Select" at bounding box center [314, 681] width 29 height 10
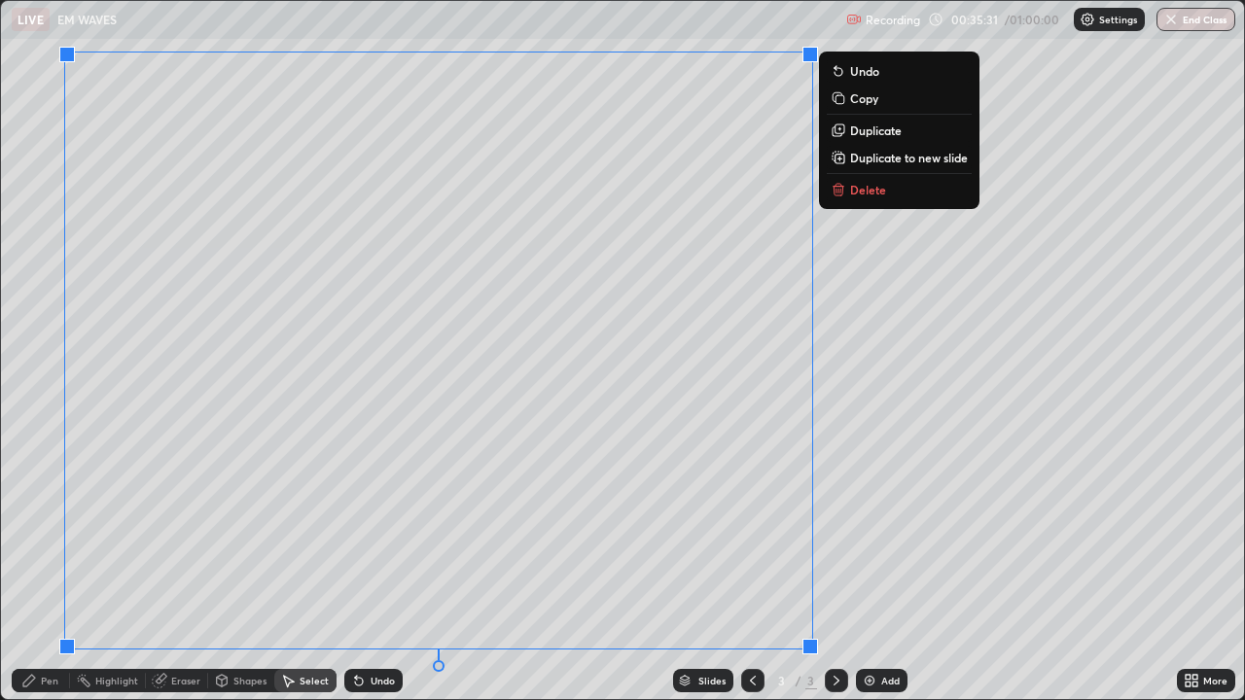
click at [858, 192] on p "Delete" at bounding box center [868, 190] width 36 height 16
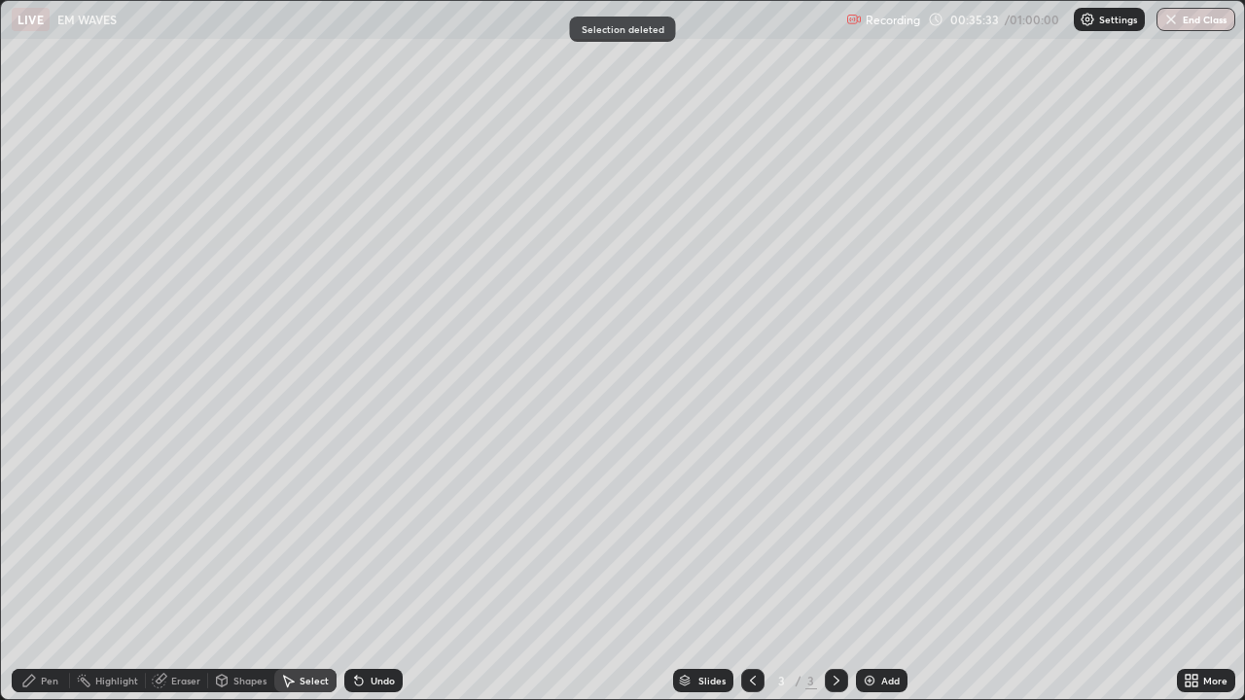
click at [47, 535] on div "Pen" at bounding box center [50, 681] width 18 height 10
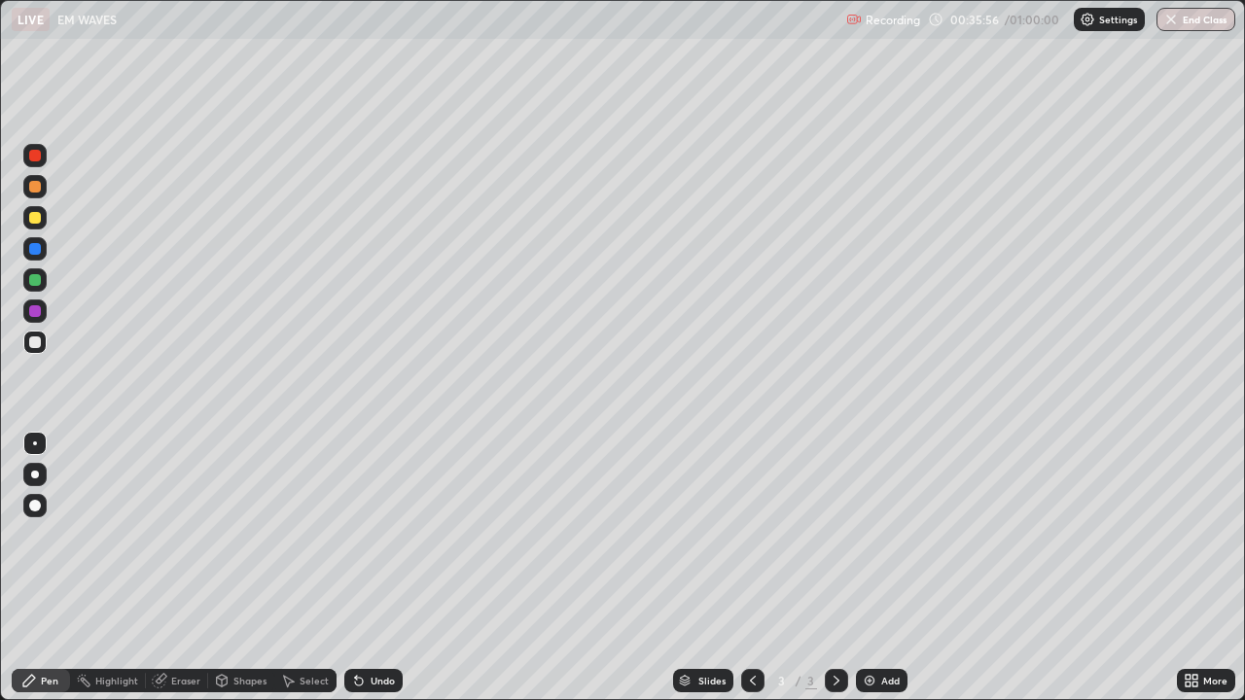
click at [387, 535] on div "Undo" at bounding box center [383, 681] width 24 height 10
click at [377, 535] on div "Undo" at bounding box center [383, 681] width 24 height 10
click at [307, 535] on div "Select" at bounding box center [314, 681] width 29 height 10
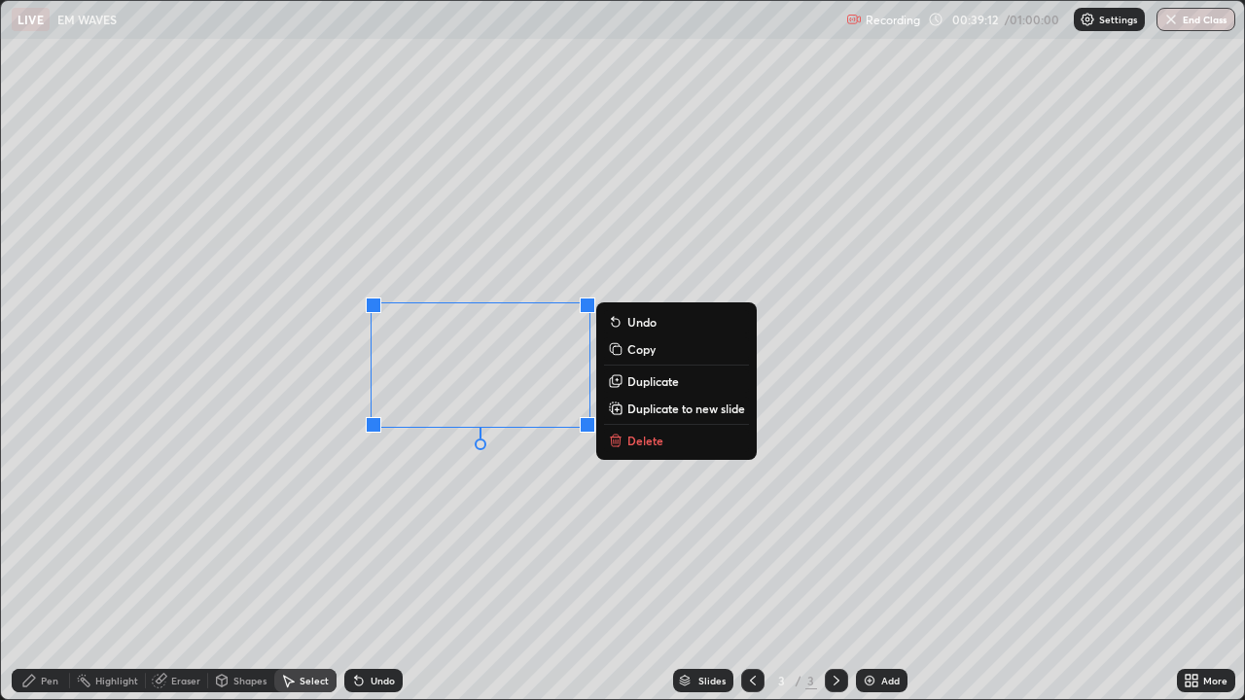
click at [643, 442] on p "Delete" at bounding box center [645, 441] width 36 height 16
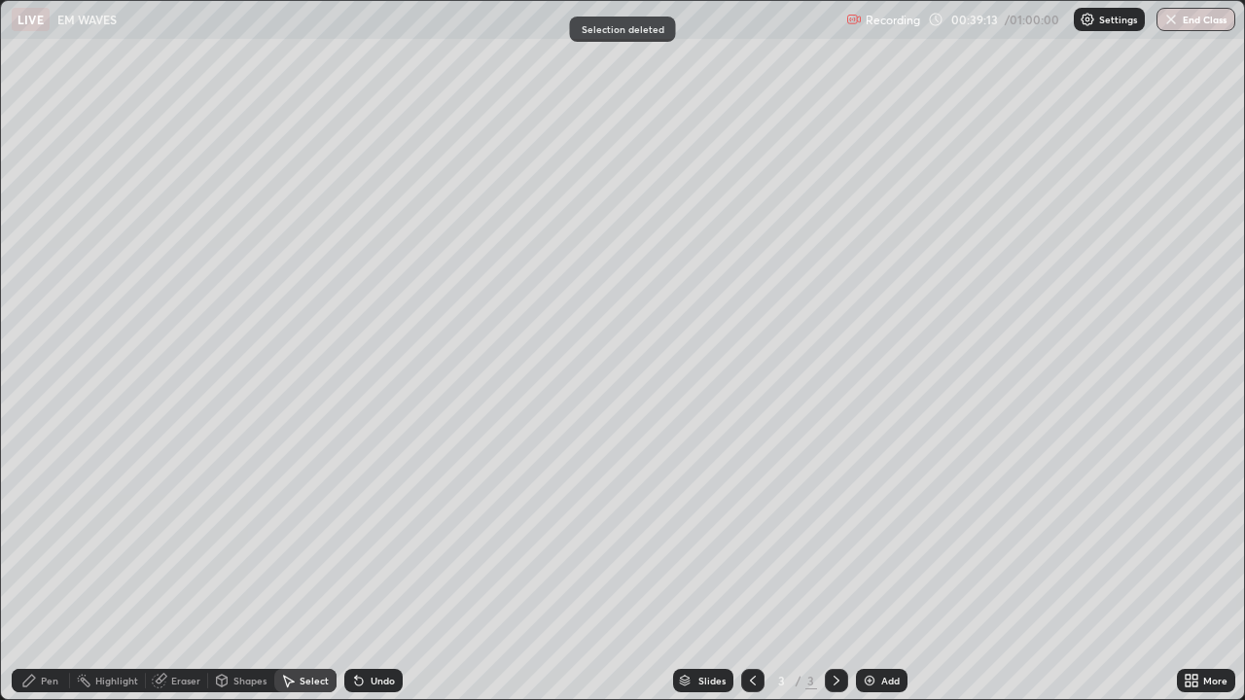
click at [52, 535] on div "Pen" at bounding box center [50, 681] width 18 height 10
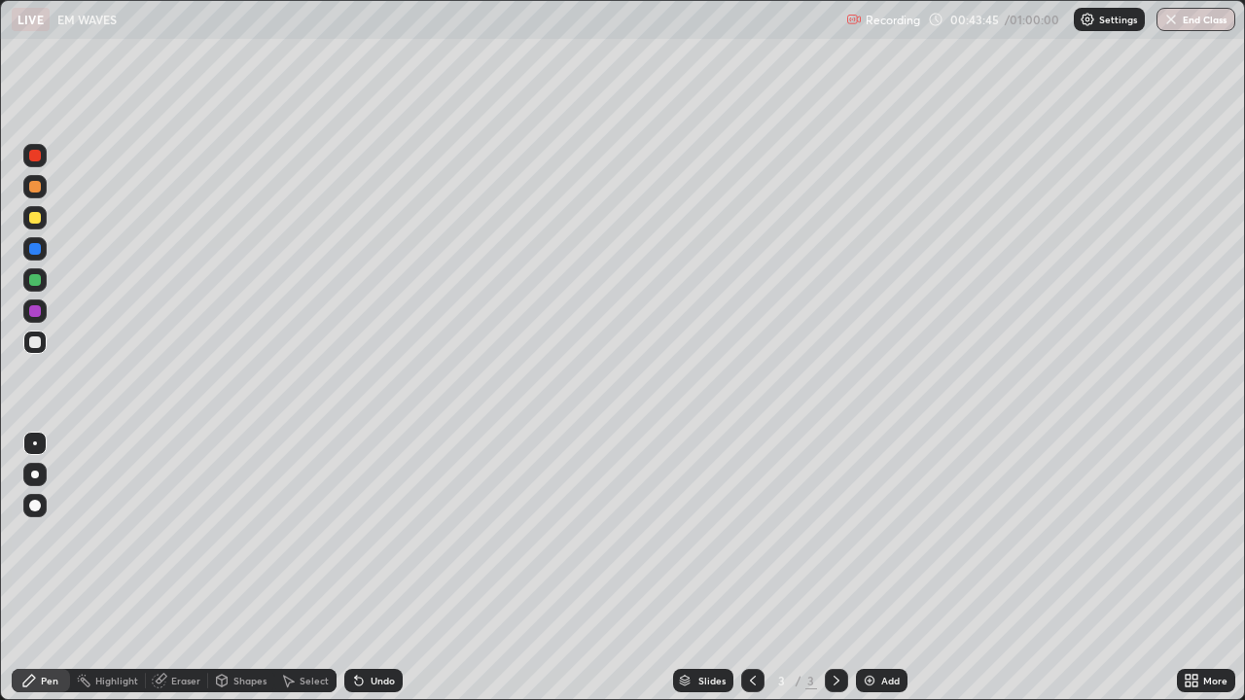
click at [381, 535] on div "Undo" at bounding box center [383, 681] width 24 height 10
click at [381, 535] on div "Undo" at bounding box center [373, 680] width 58 height 23
click at [377, 535] on div "Undo" at bounding box center [373, 680] width 58 height 23
click at [313, 535] on div "Select" at bounding box center [305, 680] width 62 height 23
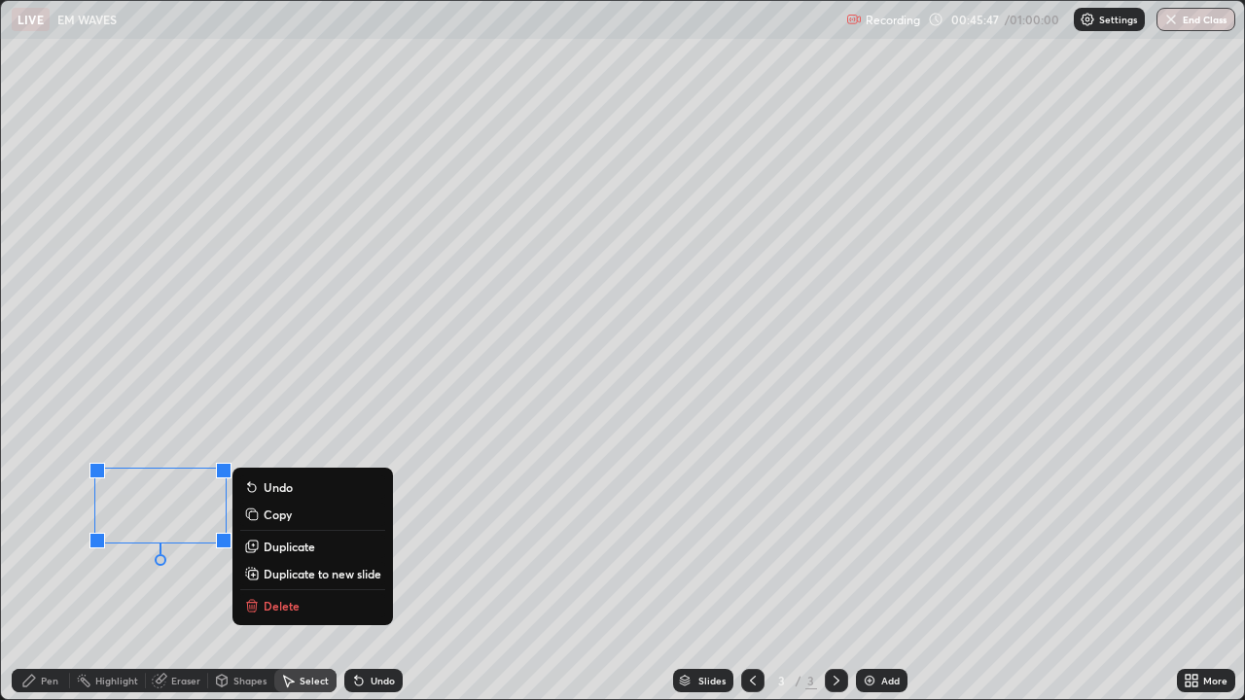
click at [285, 535] on p "Delete" at bounding box center [282, 606] width 36 height 16
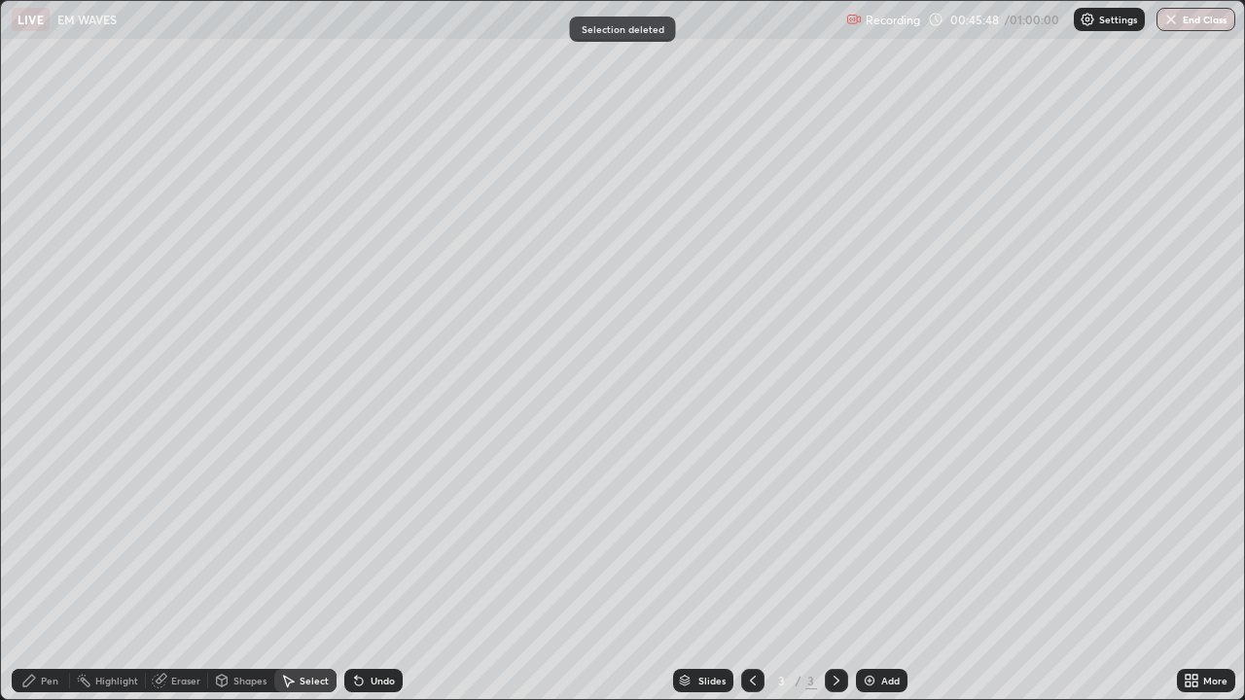
click at [180, 535] on div "Eraser" at bounding box center [185, 681] width 29 height 10
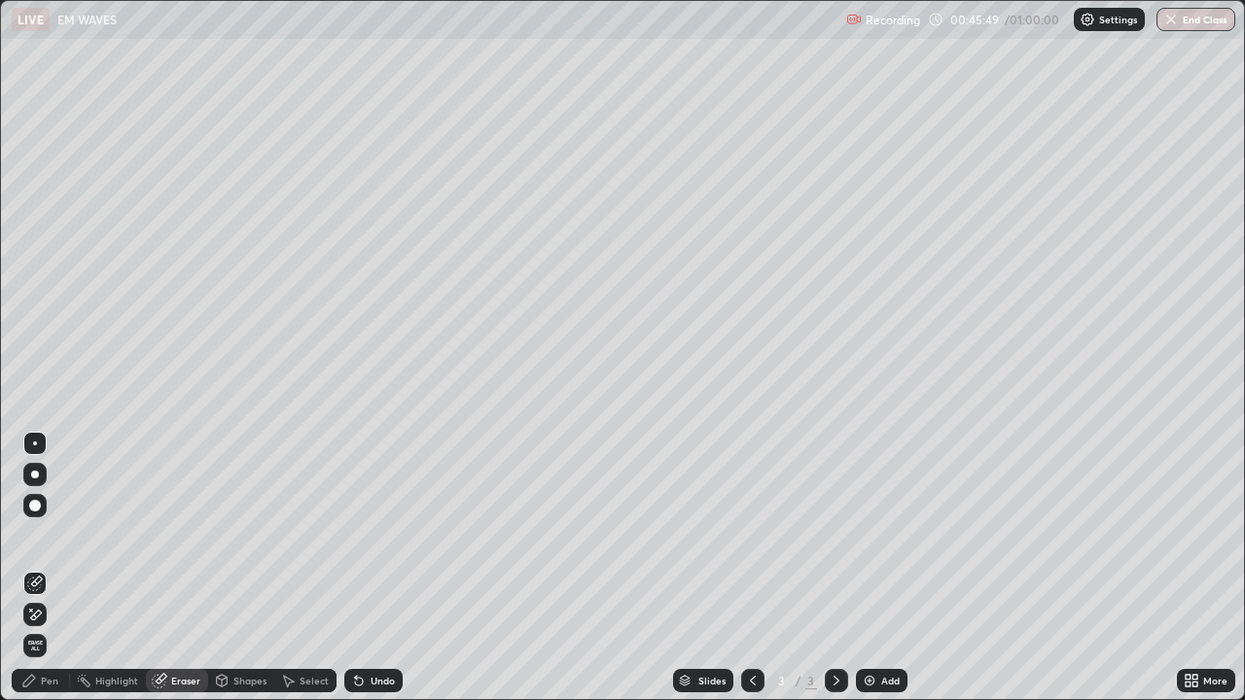
click at [55, 535] on div "Pen" at bounding box center [41, 680] width 58 height 23
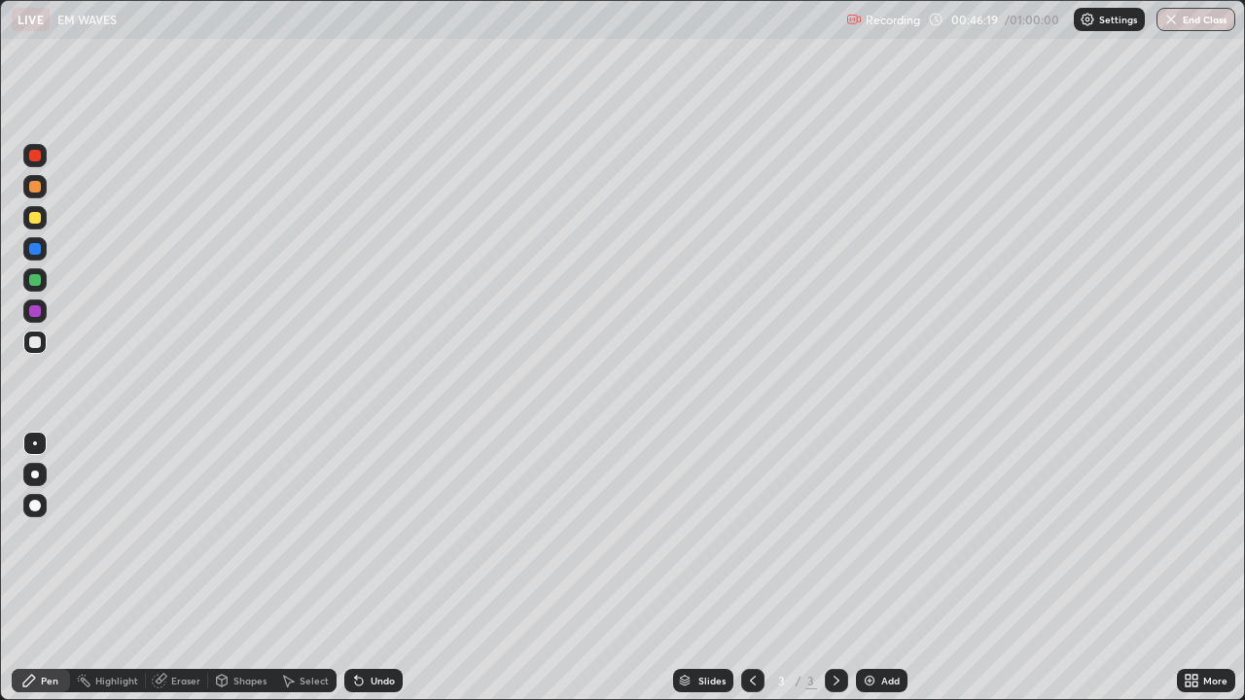
click at [305, 535] on div "Select" at bounding box center [314, 681] width 29 height 10
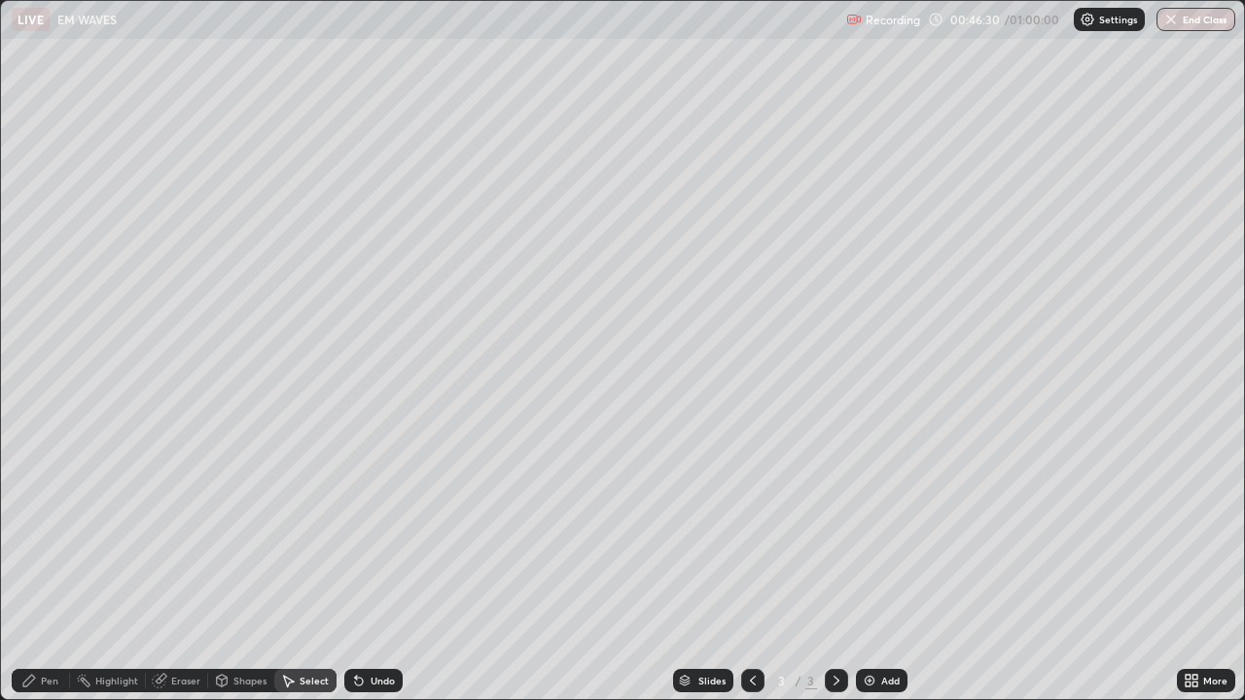
click at [178, 535] on div "Eraser" at bounding box center [185, 681] width 29 height 10
click at [49, 535] on div "Pen" at bounding box center [50, 681] width 18 height 10
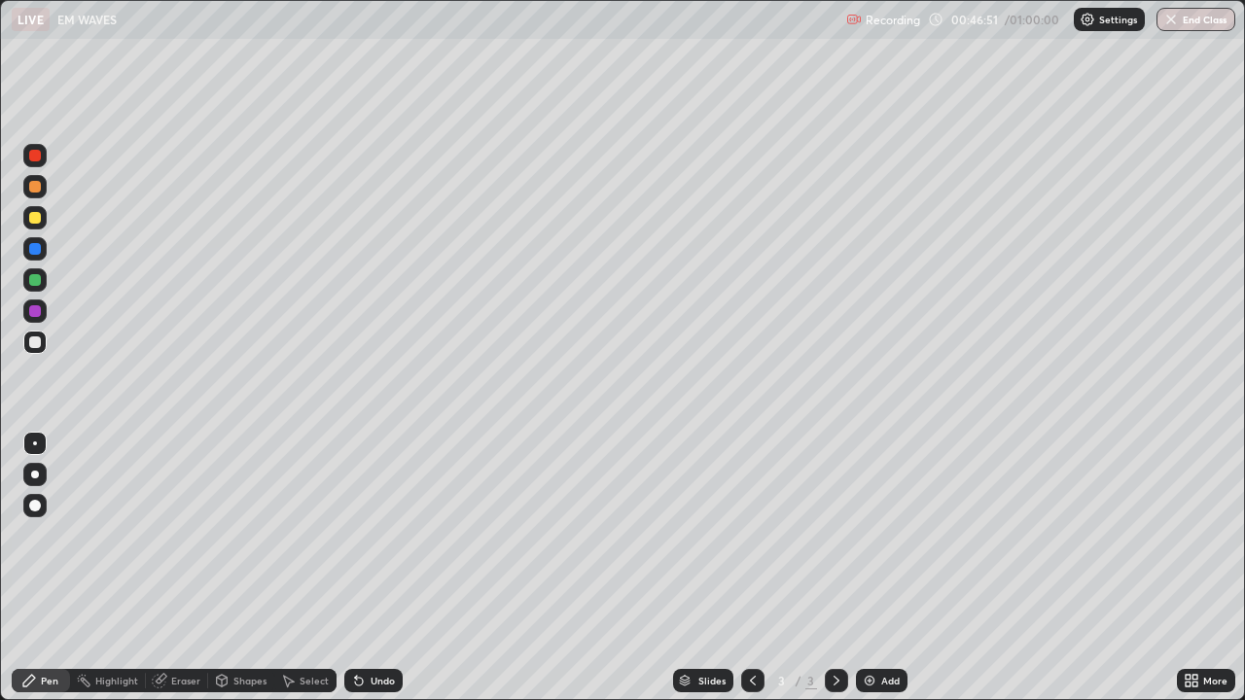
click at [300, 535] on div "Select" at bounding box center [314, 681] width 29 height 10
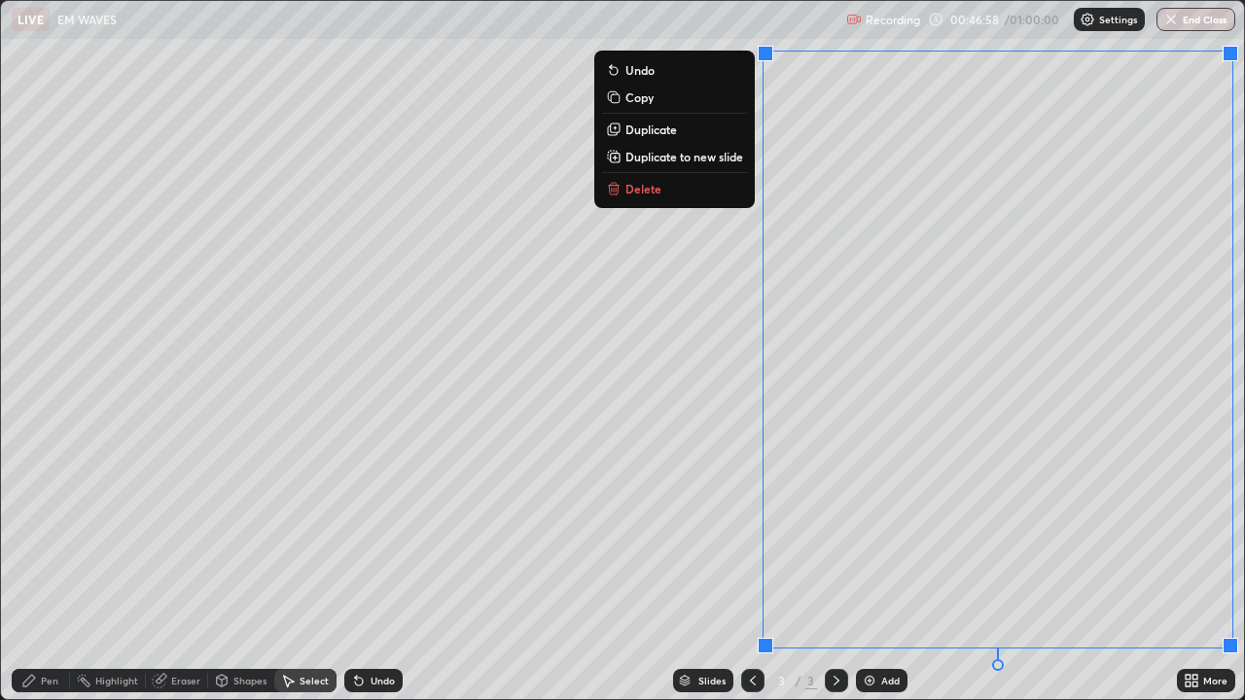
click at [703, 195] on button "Delete" at bounding box center [674, 188] width 145 height 23
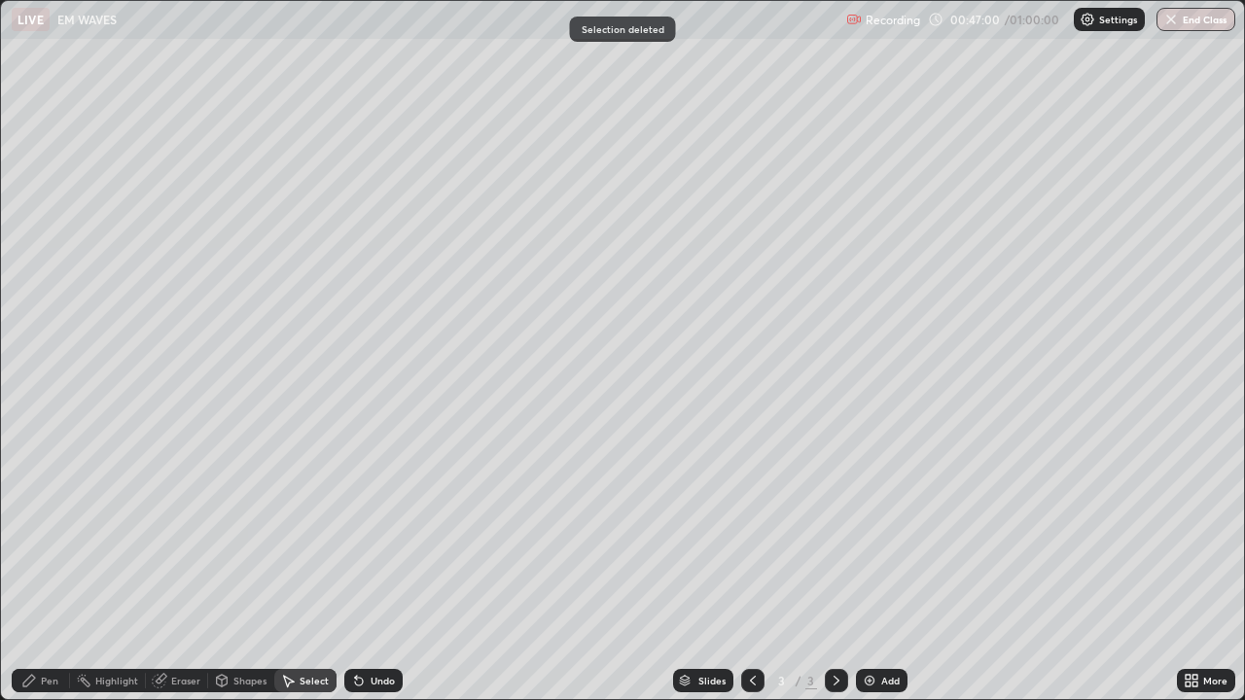
click at [51, 535] on div "Pen" at bounding box center [50, 681] width 18 height 10
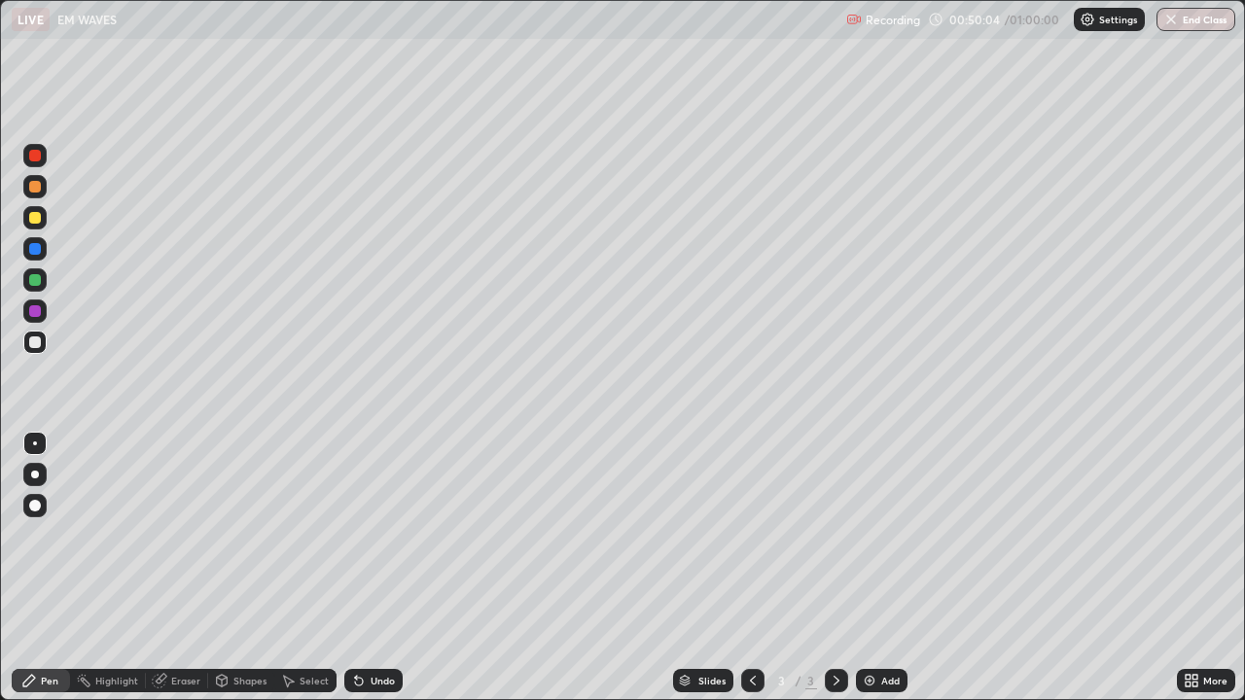
click at [194, 535] on div "Eraser" at bounding box center [185, 681] width 29 height 10
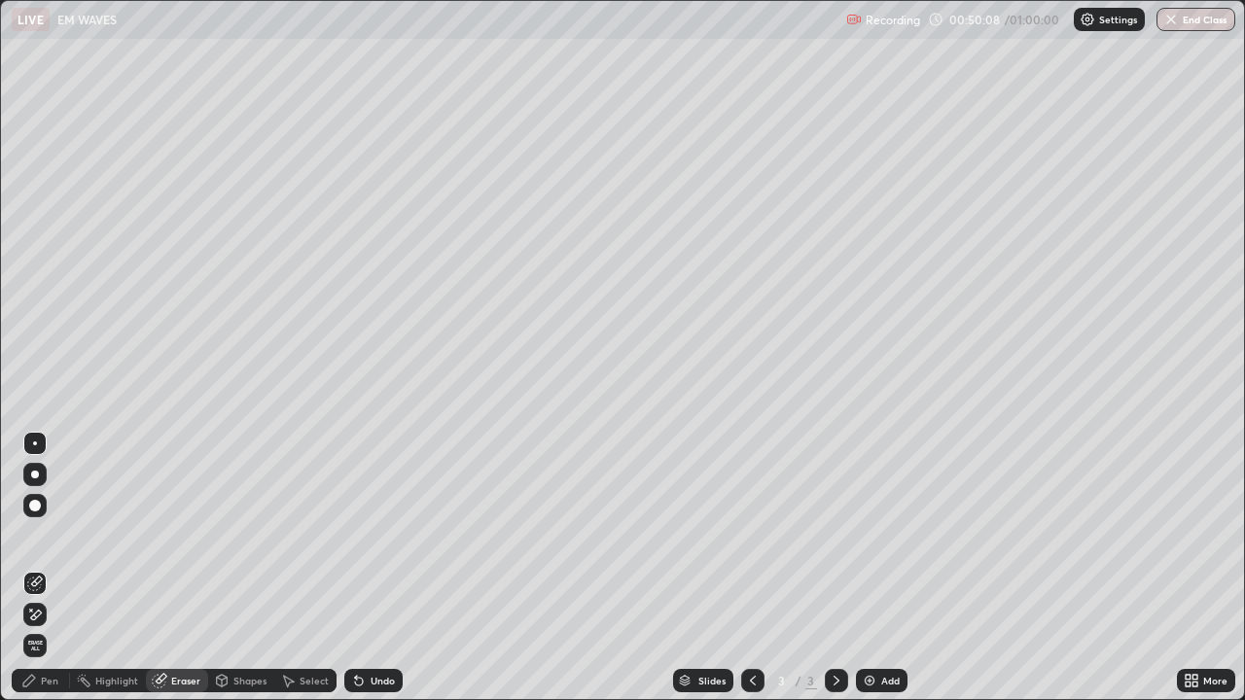
click at [52, 535] on div "Pen" at bounding box center [50, 681] width 18 height 10
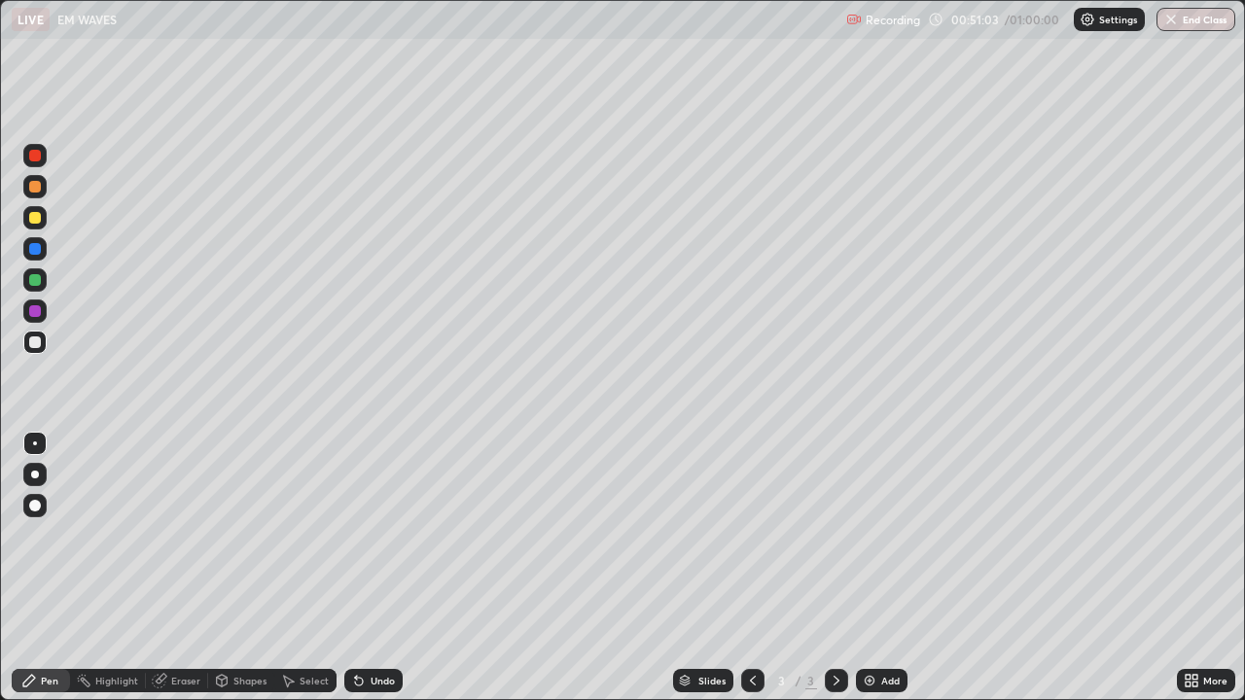
click at [383, 535] on div "Undo" at bounding box center [383, 681] width 24 height 10
click at [314, 535] on div "Select" at bounding box center [314, 681] width 29 height 10
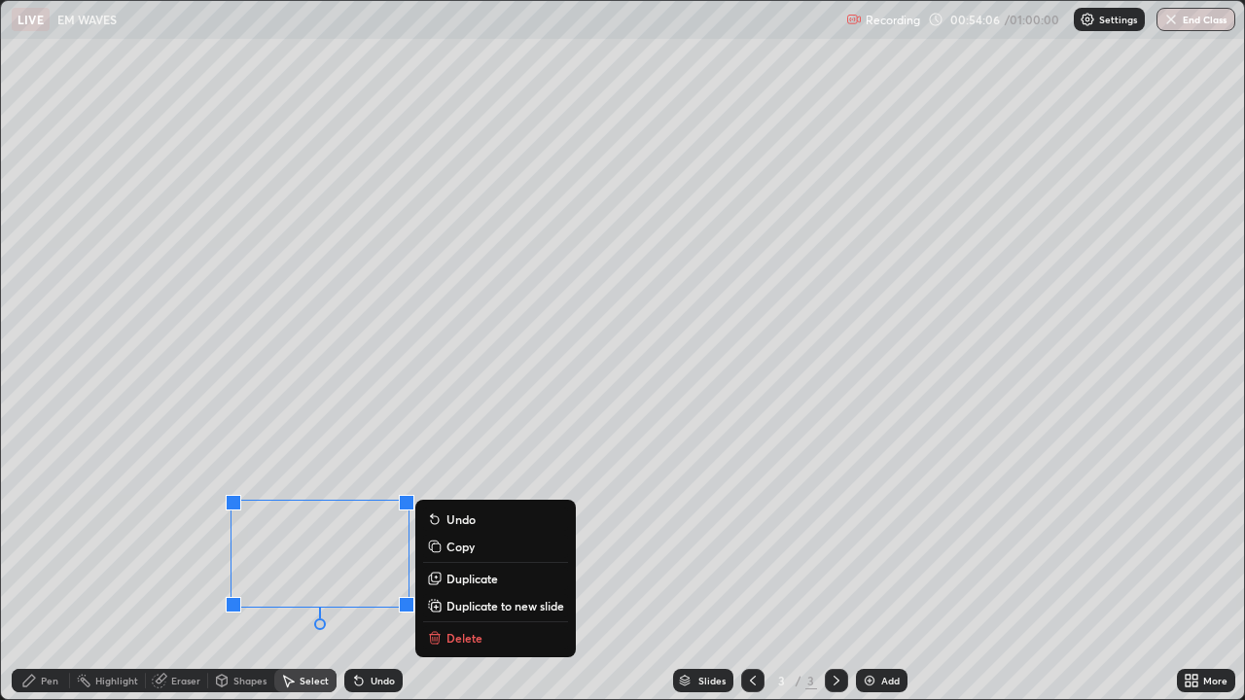
click at [466, 535] on p "Delete" at bounding box center [465, 638] width 36 height 16
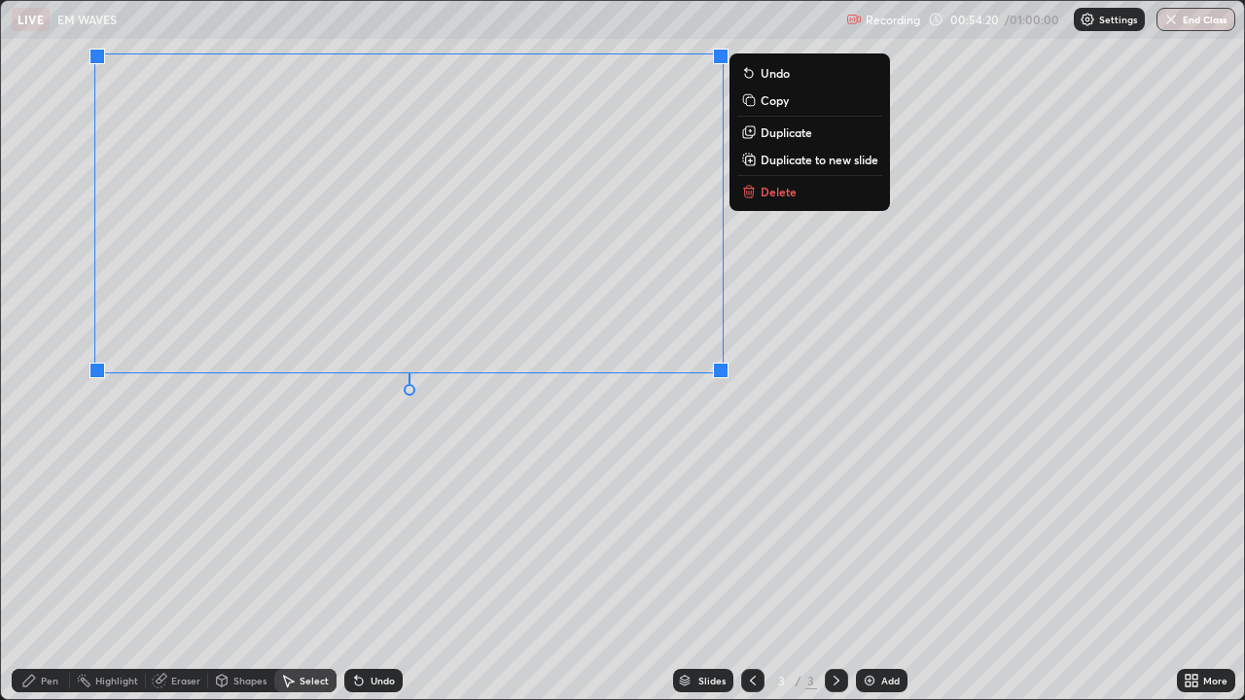
click at [759, 195] on button "Delete" at bounding box center [809, 191] width 145 height 23
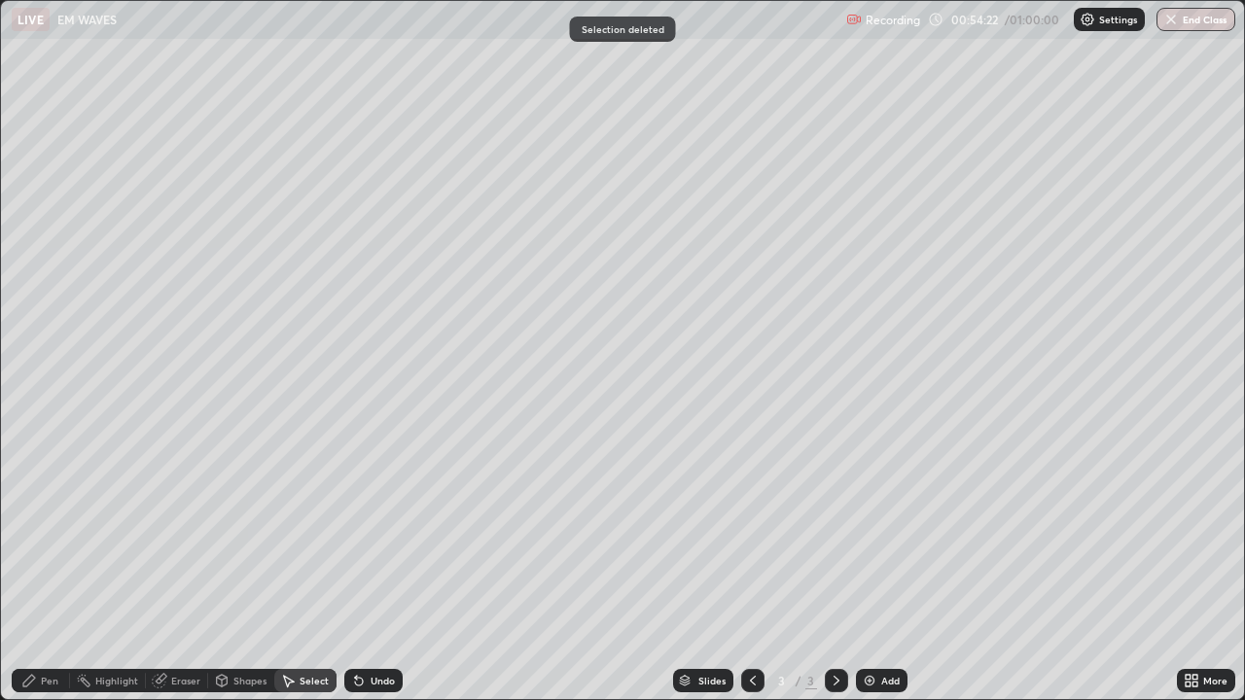
click at [62, 535] on div "Pen" at bounding box center [41, 680] width 58 height 23
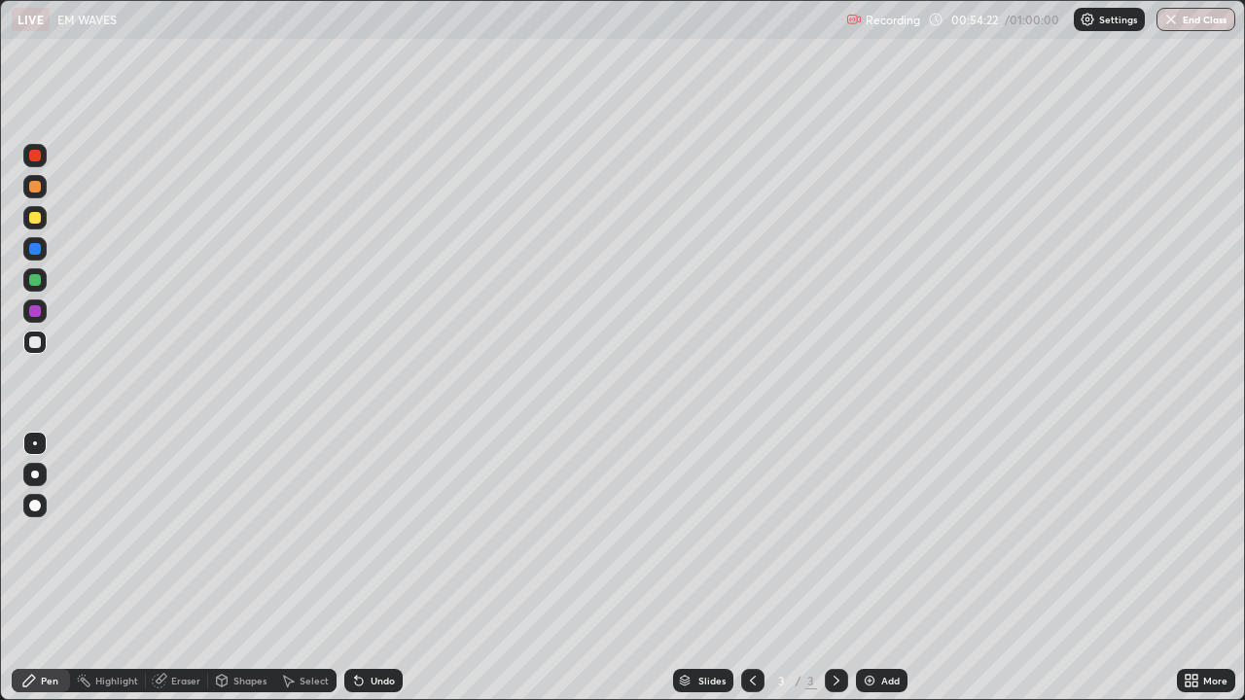
click at [168, 535] on div "Eraser" at bounding box center [177, 680] width 62 height 23
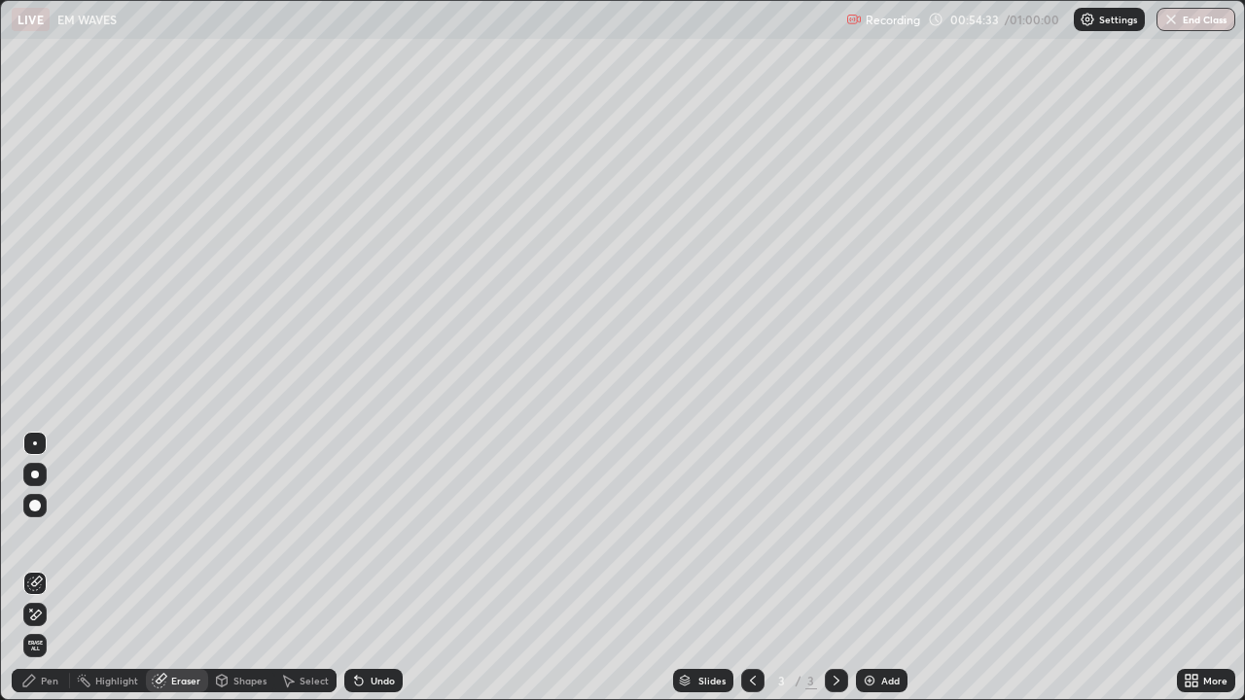
click at [309, 535] on div "Select" at bounding box center [314, 681] width 29 height 10
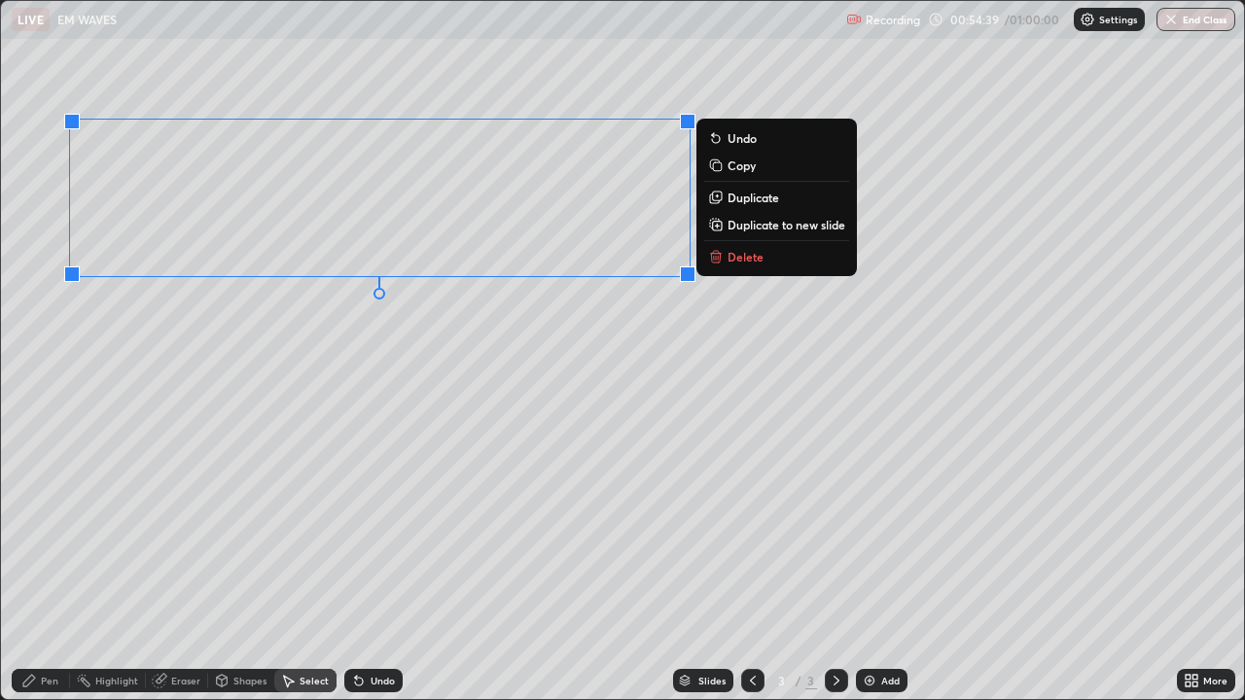
click at [292, 535] on icon at bounding box center [289, 682] width 11 height 12
click at [37, 535] on div "Pen" at bounding box center [41, 680] width 58 height 23
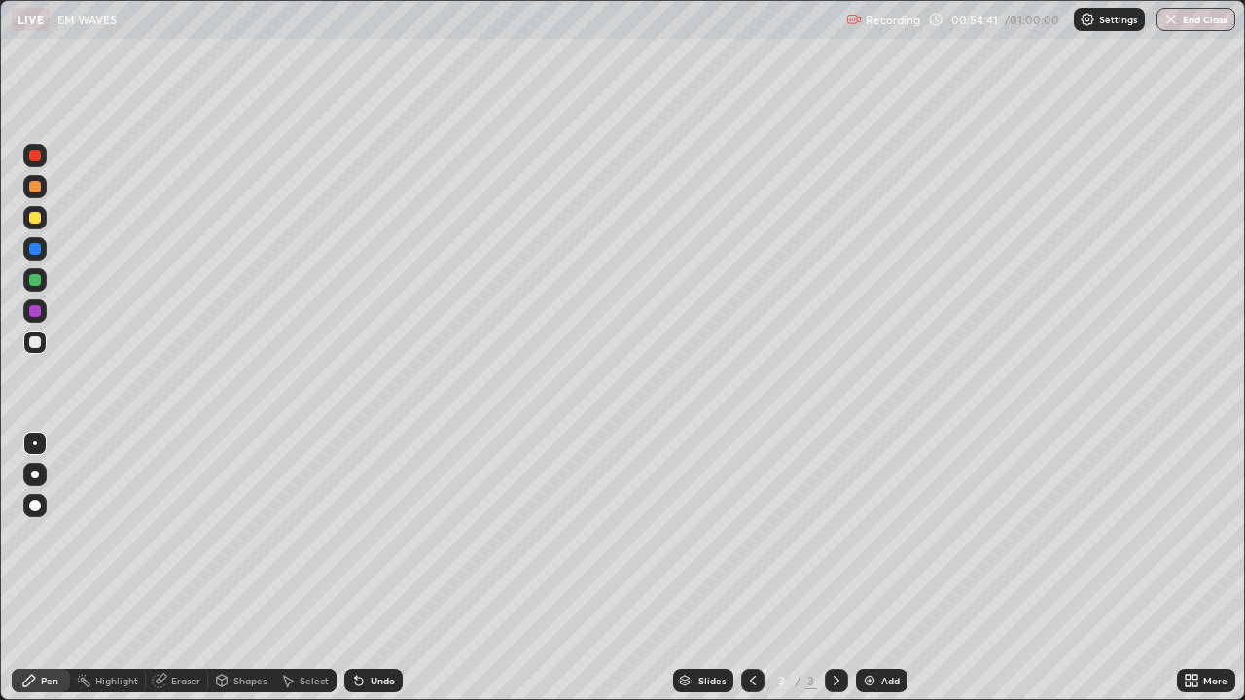
click at [183, 535] on div "Eraser" at bounding box center [185, 681] width 29 height 10
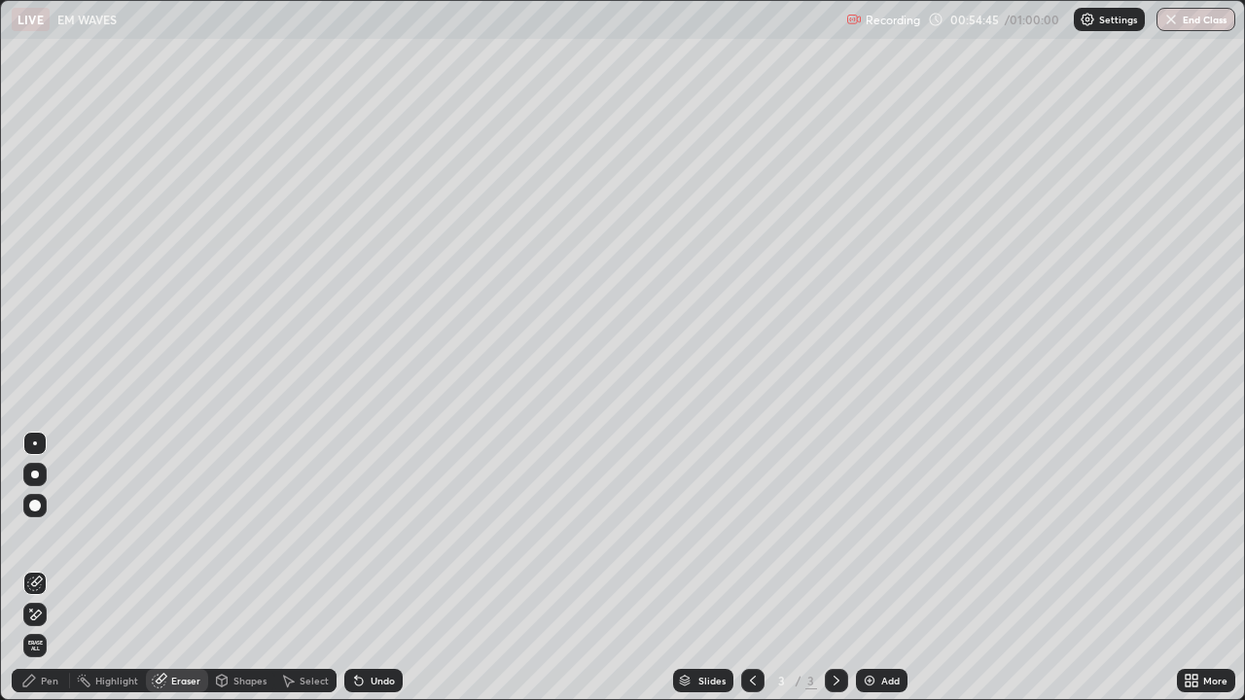
click at [49, 535] on div "Pen" at bounding box center [41, 680] width 58 height 23
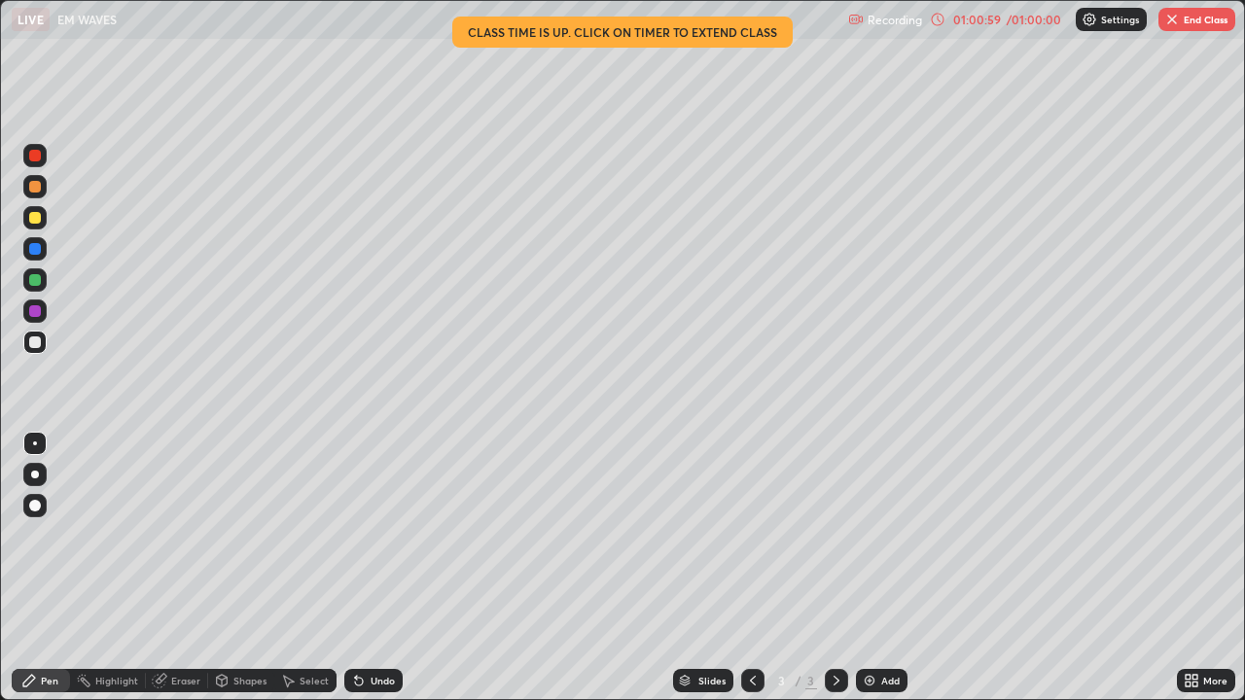
click at [308, 535] on div "Select" at bounding box center [314, 681] width 29 height 10
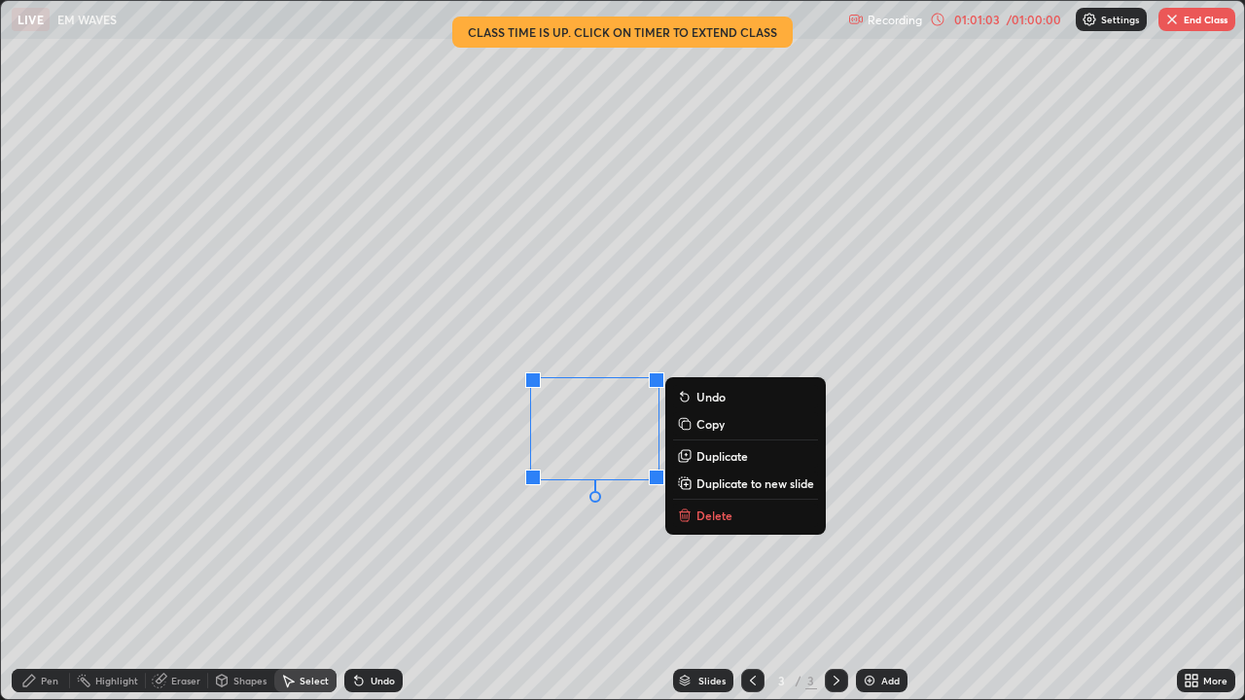
click at [722, 508] on p "Delete" at bounding box center [715, 516] width 36 height 16
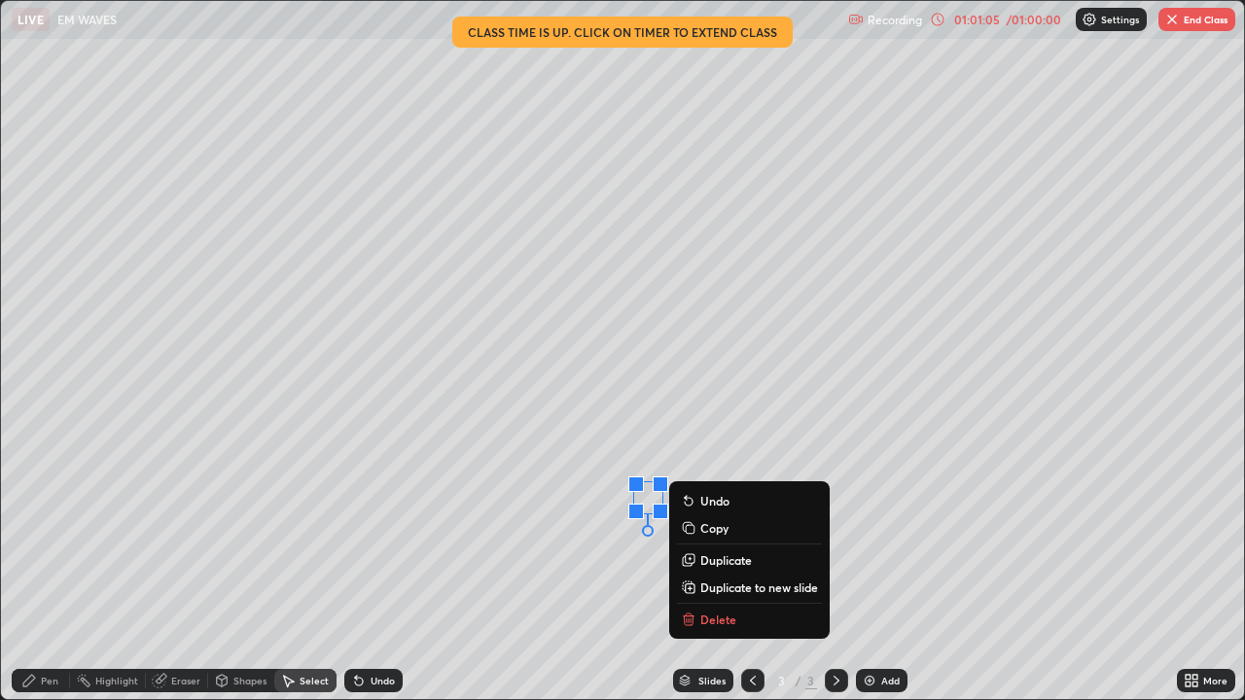
click at [717, 535] on button "Delete" at bounding box center [749, 619] width 145 height 23
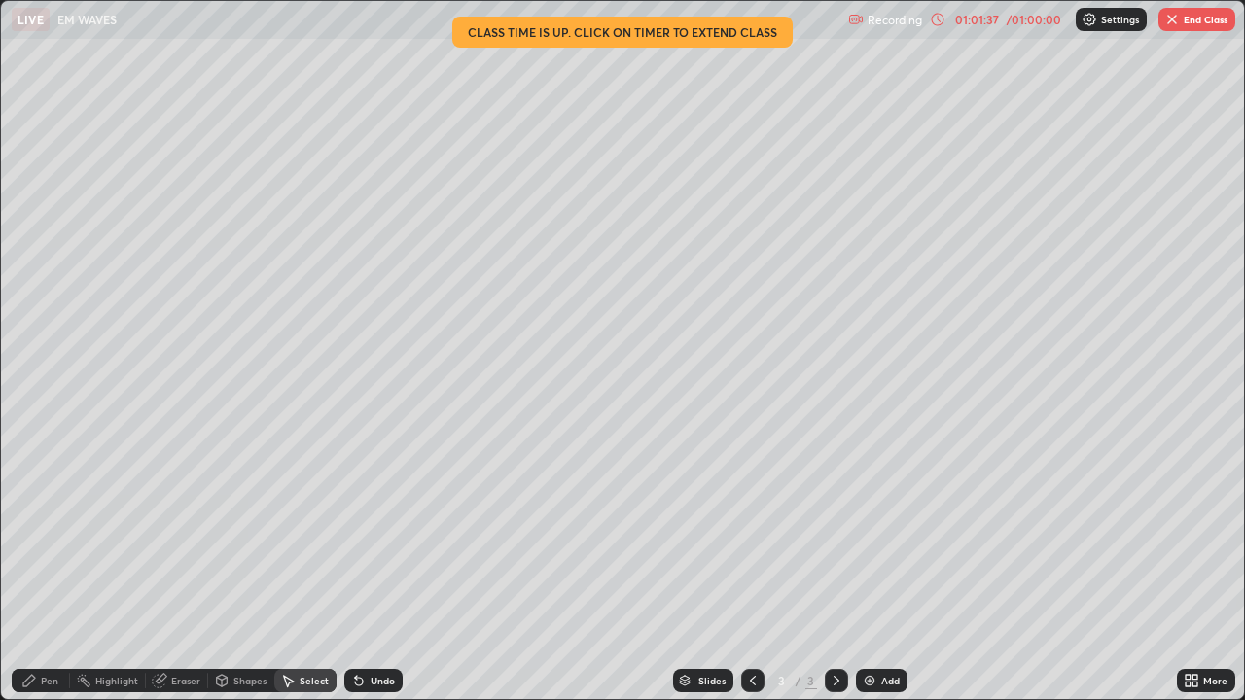
click at [1189, 535] on div "More" at bounding box center [1206, 680] width 58 height 23
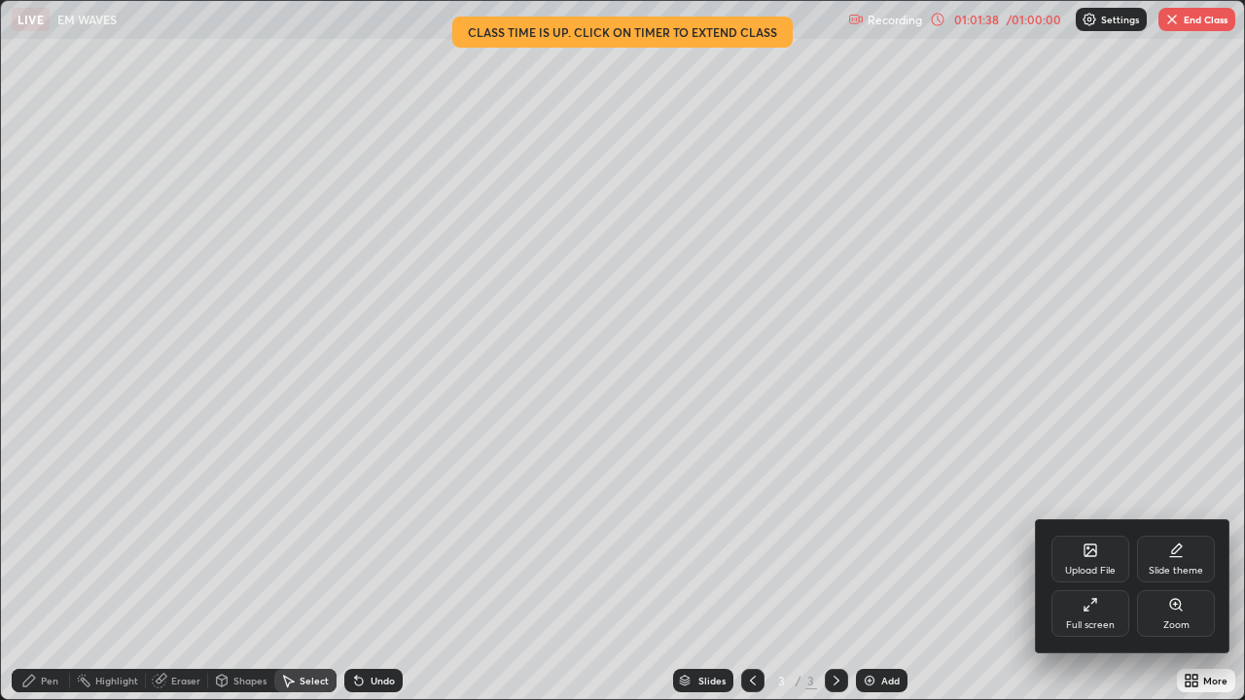
click at [1094, 535] on div "Full screen" at bounding box center [1090, 626] width 49 height 10
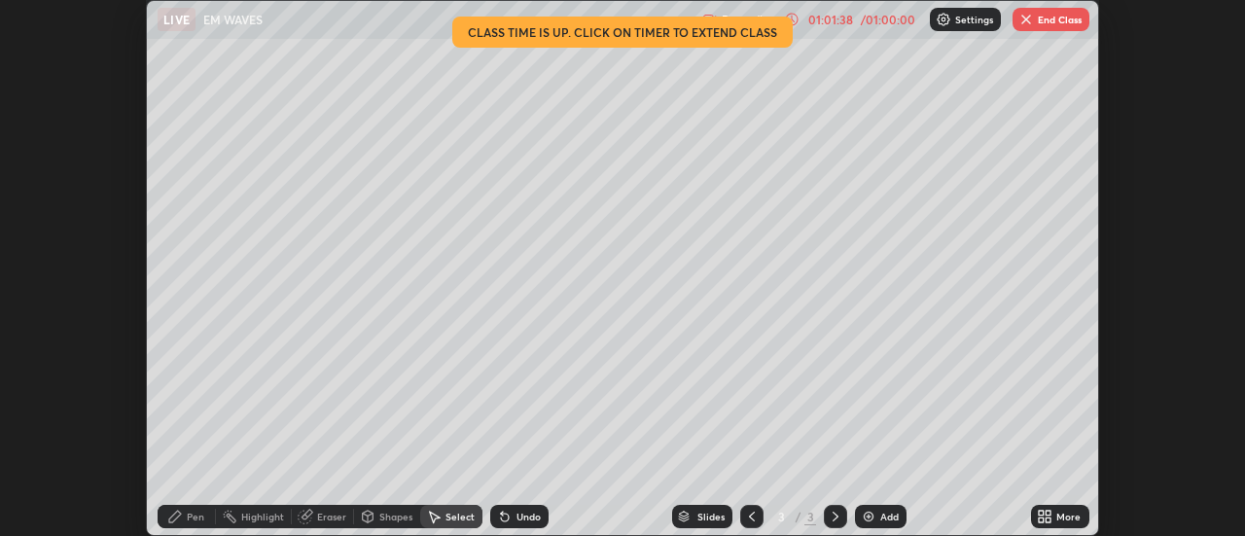
scroll to position [96744, 96034]
